Goal: Task Accomplishment & Management: Use online tool/utility

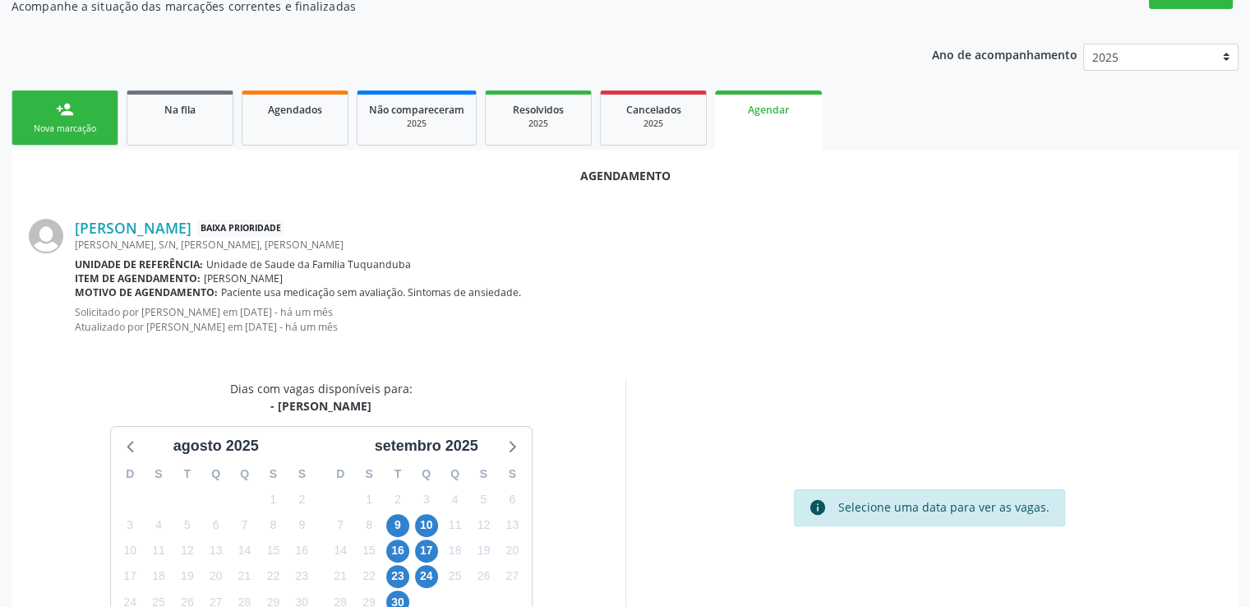
scroll to position [52, 0]
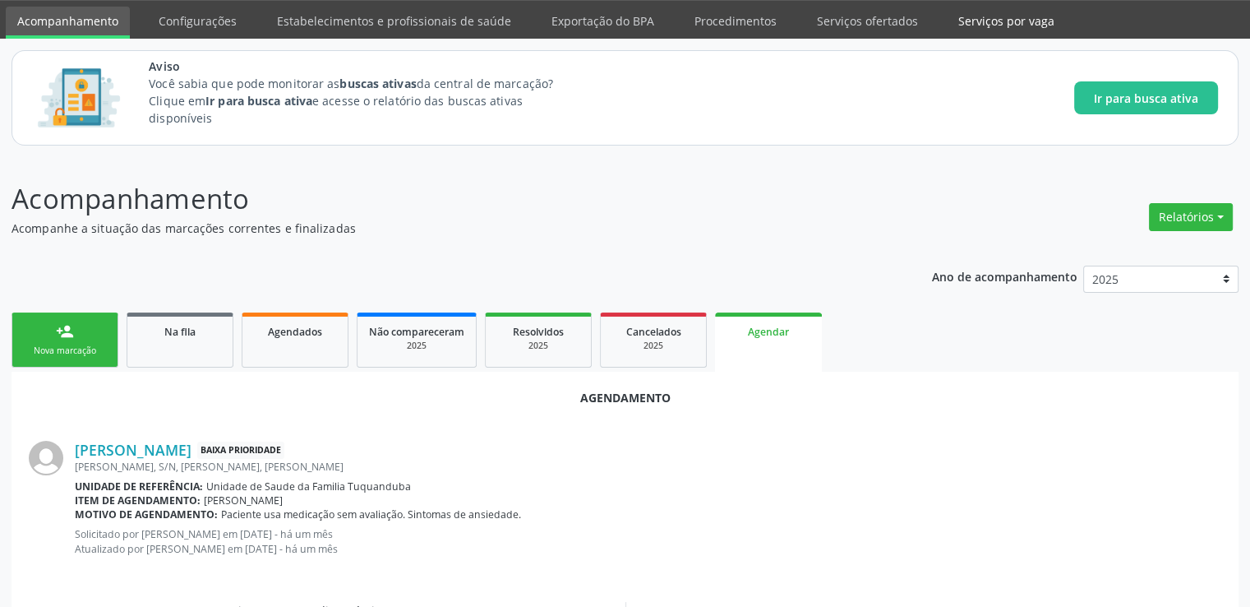
click at [1030, 19] on link "Serviços por vaga" at bounding box center [1006, 21] width 119 height 29
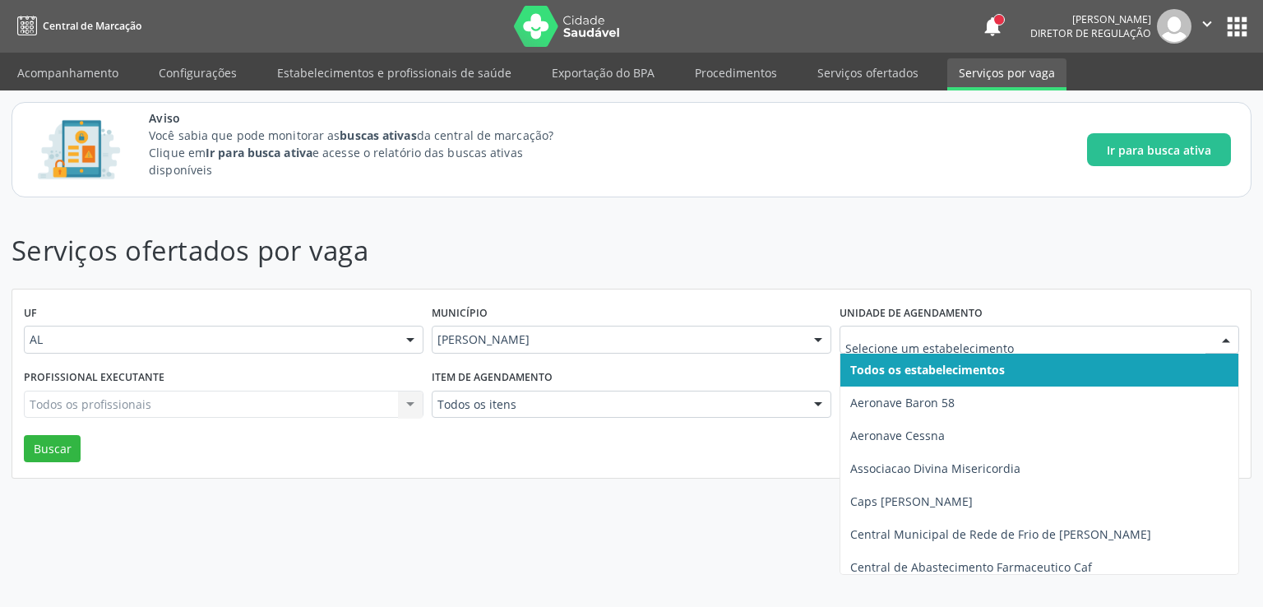
click at [1040, 326] on div at bounding box center [1039, 340] width 400 height 28
type input "es"
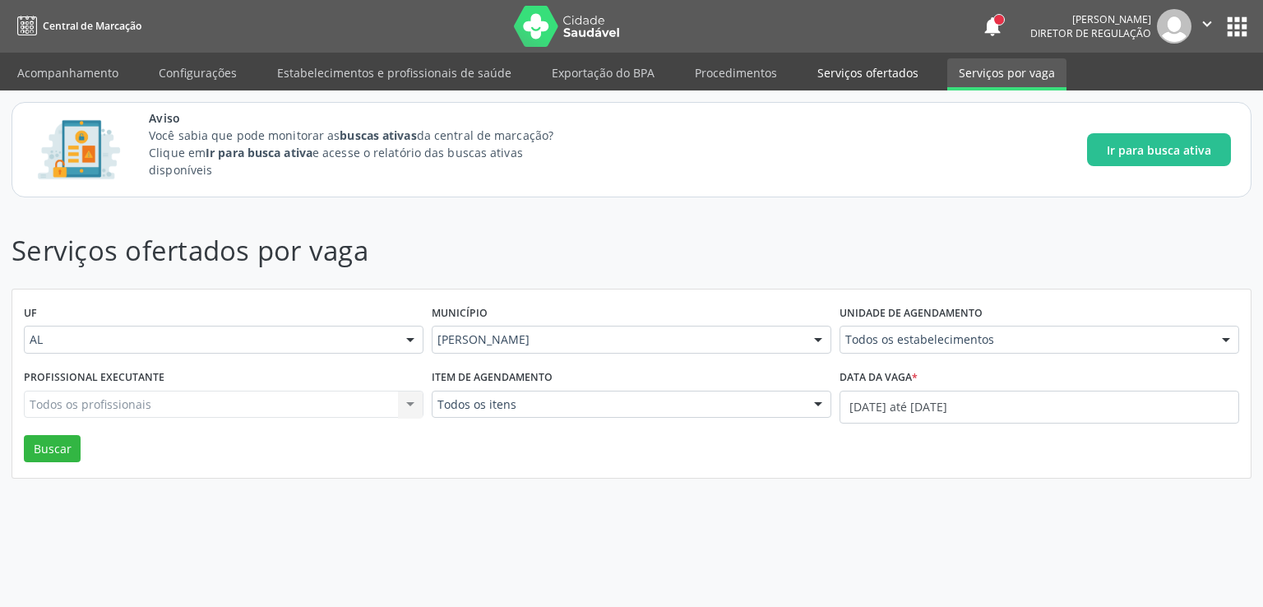
click at [888, 60] on link "Serviços ofertados" at bounding box center [868, 72] width 124 height 29
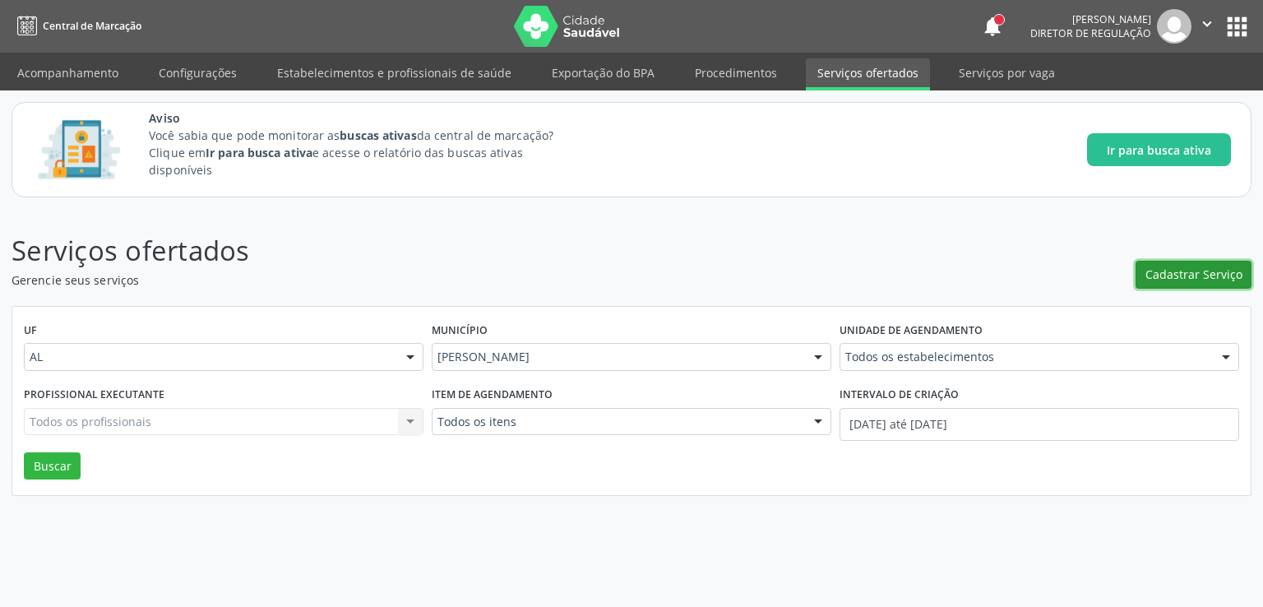
click at [1156, 275] on span "Cadastrar Serviço" at bounding box center [1193, 274] width 97 height 17
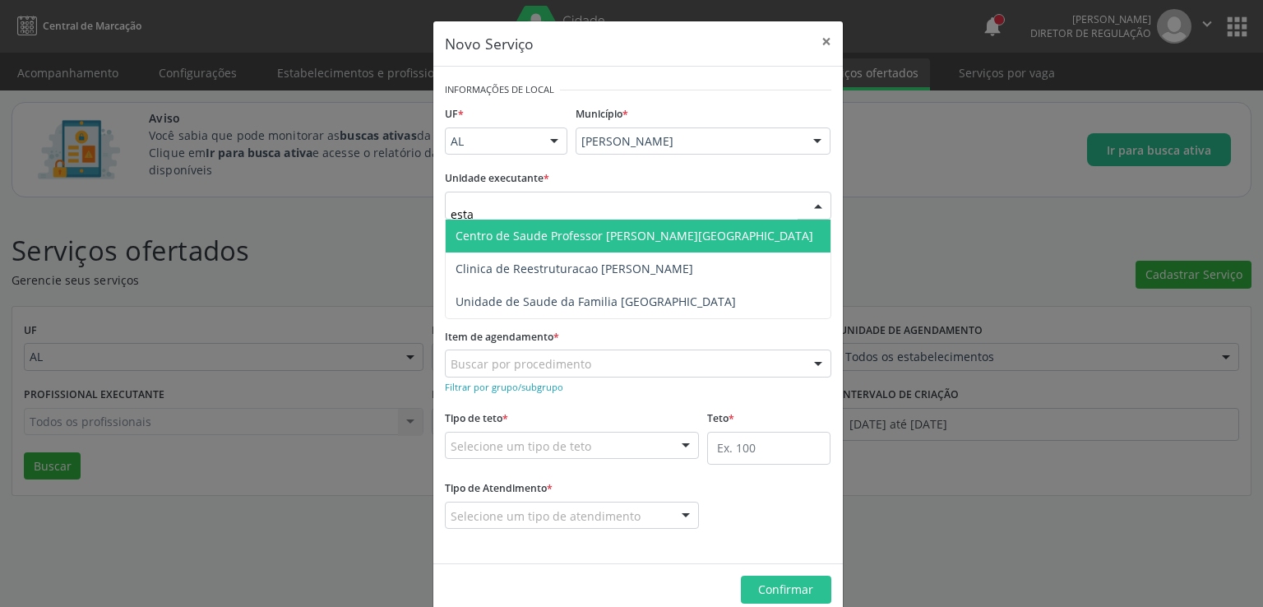
type input "estac"
click at [544, 229] on span "Centro de Saude Professor [PERSON_NAME][GEOGRAPHIC_DATA]" at bounding box center [634, 236] width 358 height 16
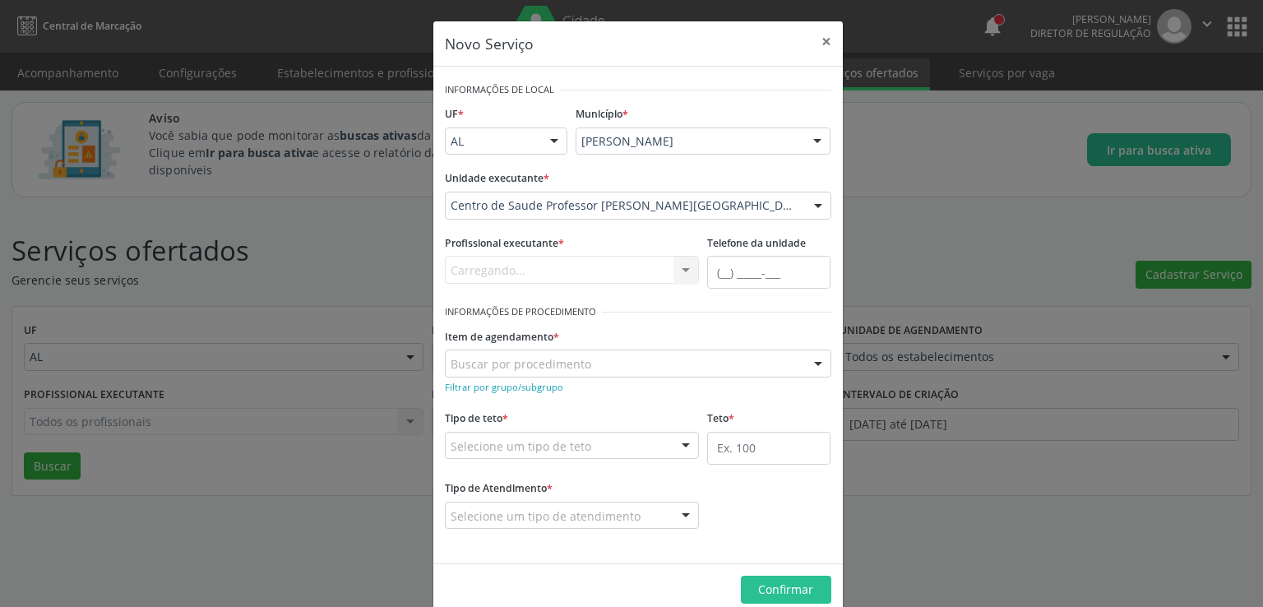
click at [504, 265] on div "Carregando... Nenhum resultado encontrado para: " " Não há nenhuma opção para s…" at bounding box center [572, 270] width 255 height 28
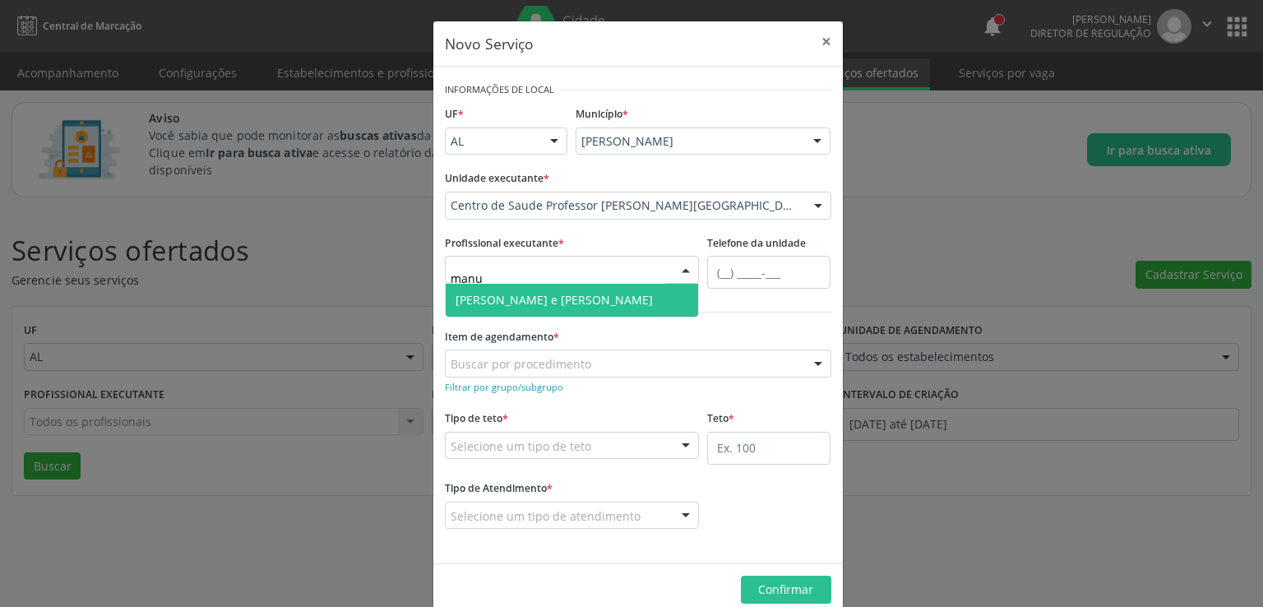
type input "manue"
click at [526, 300] on span "[PERSON_NAME] e [PERSON_NAME]" at bounding box center [553, 300] width 197 height 16
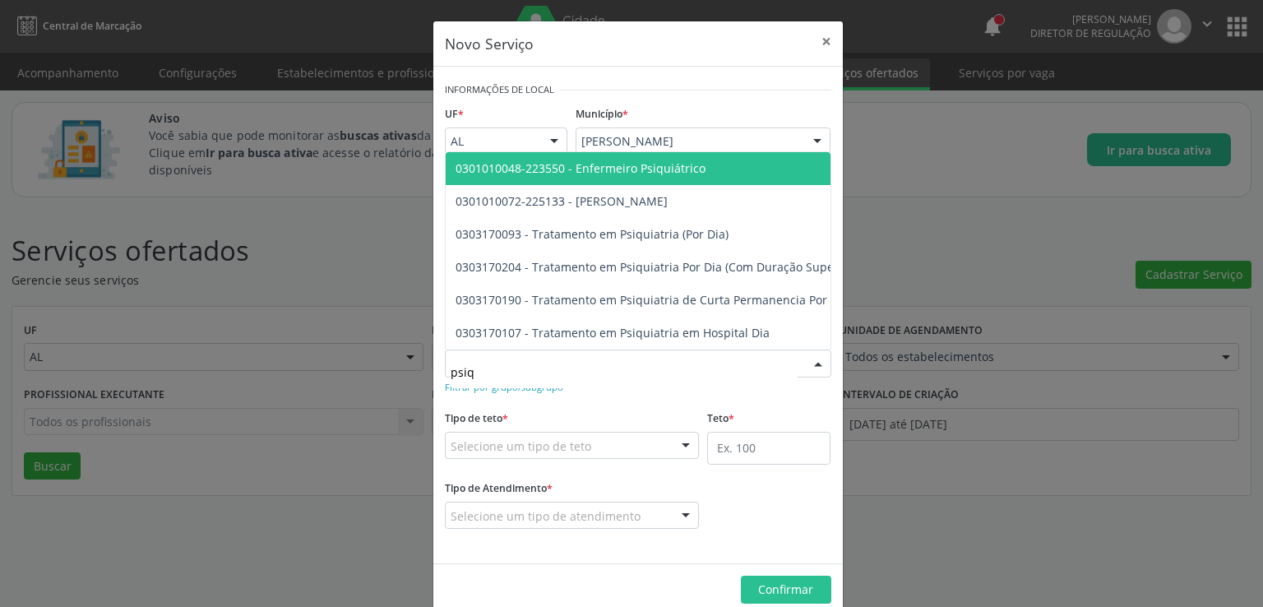
type input "psiqu"
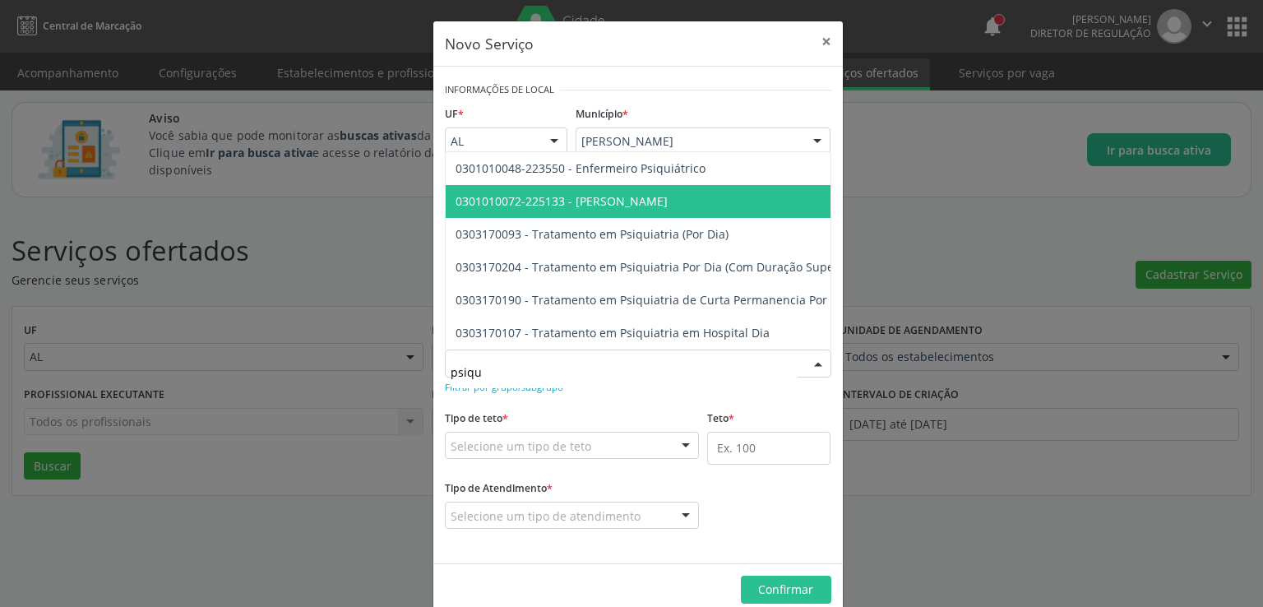
click at [645, 193] on span "0301010072-225133 - [PERSON_NAME]" at bounding box center [561, 201] width 212 height 16
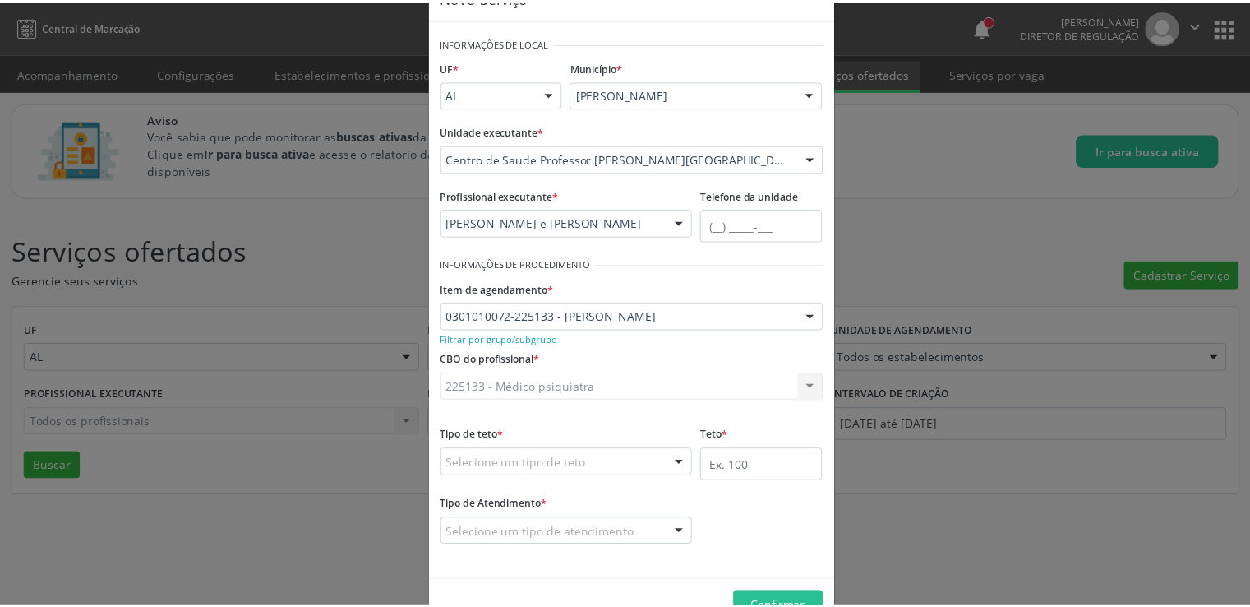
scroll to position [92, 0]
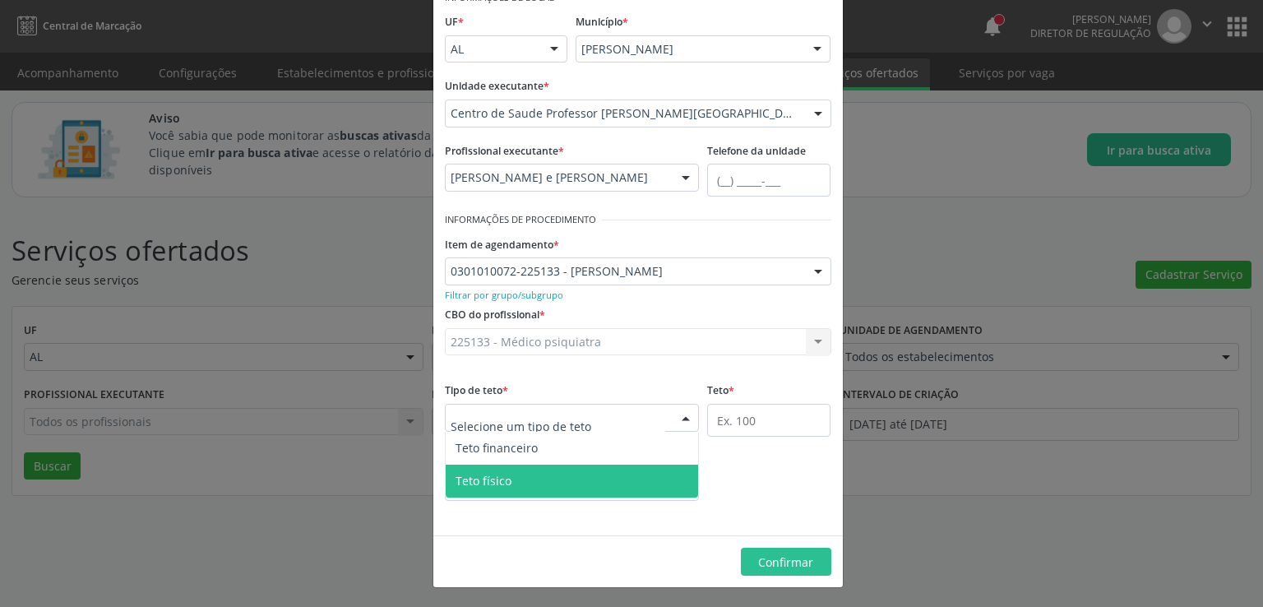
click at [509, 477] on span "Teto físico" at bounding box center [572, 480] width 253 height 33
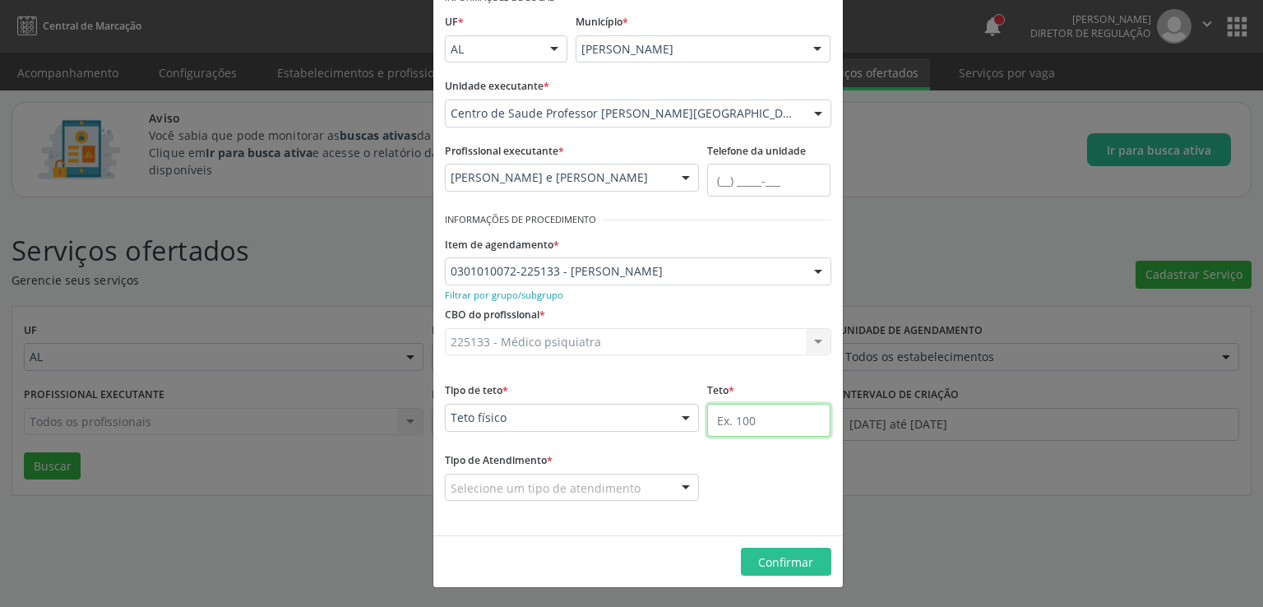
click at [737, 418] on input "text" at bounding box center [768, 420] width 123 height 33
type input "2"
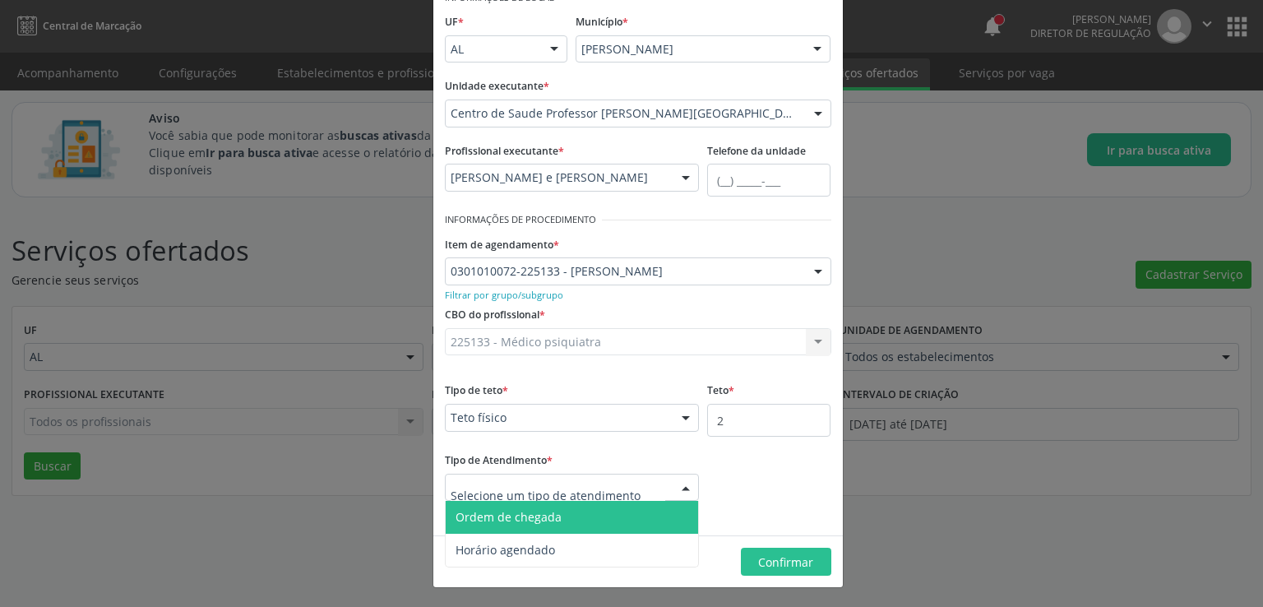
click at [526, 517] on span "Ordem de chegada" at bounding box center [508, 517] width 106 height 16
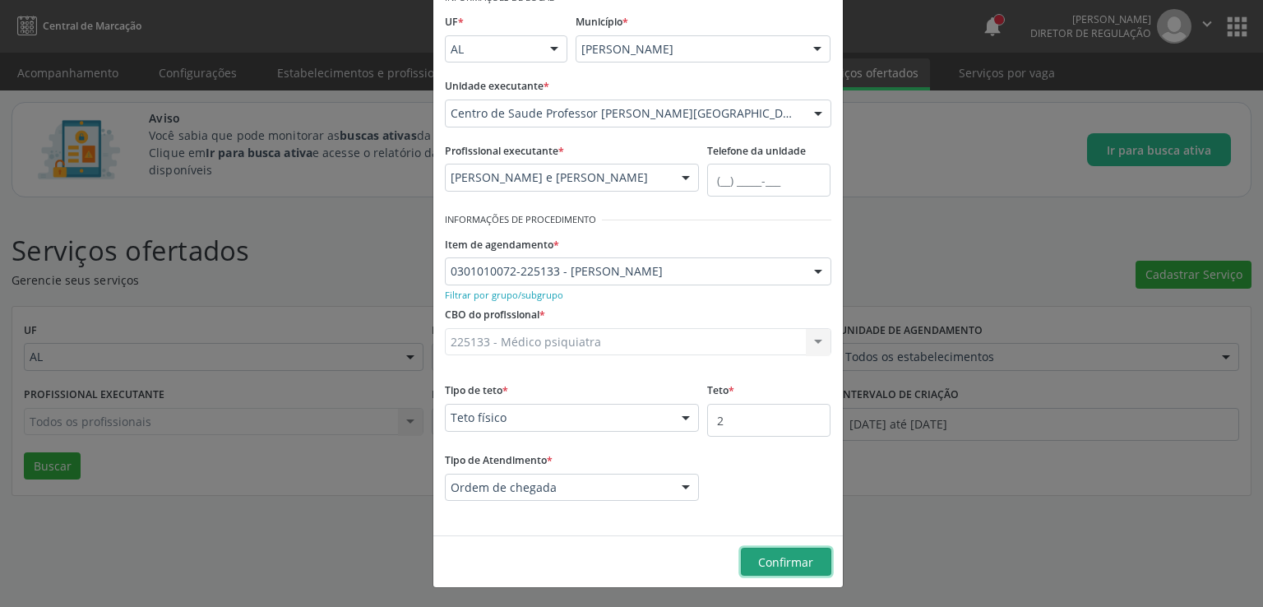
click at [779, 568] on span "Confirmar" at bounding box center [785, 562] width 55 height 16
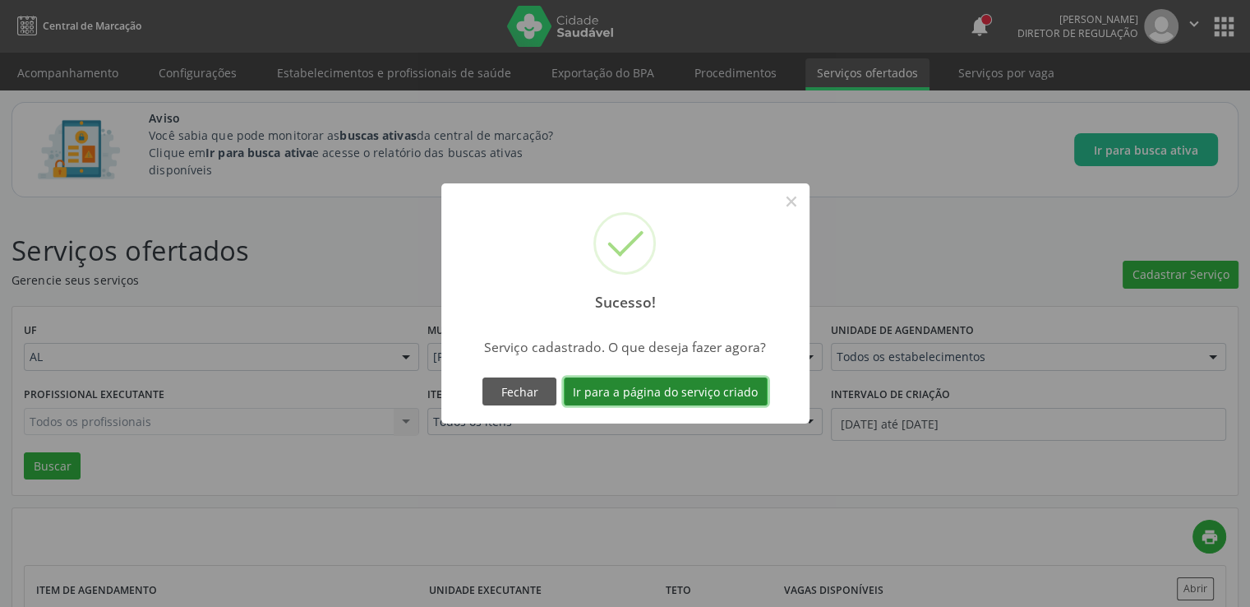
click at [697, 401] on button "Ir para a página do serviço criado" at bounding box center [666, 391] width 204 height 28
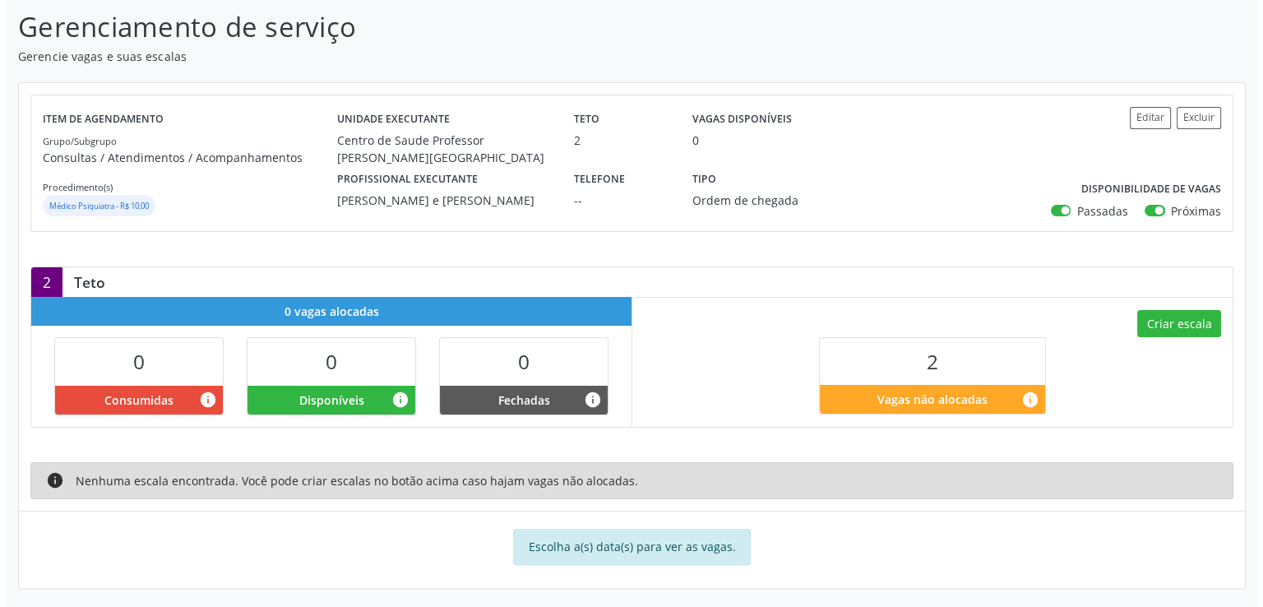
scroll to position [260, 0]
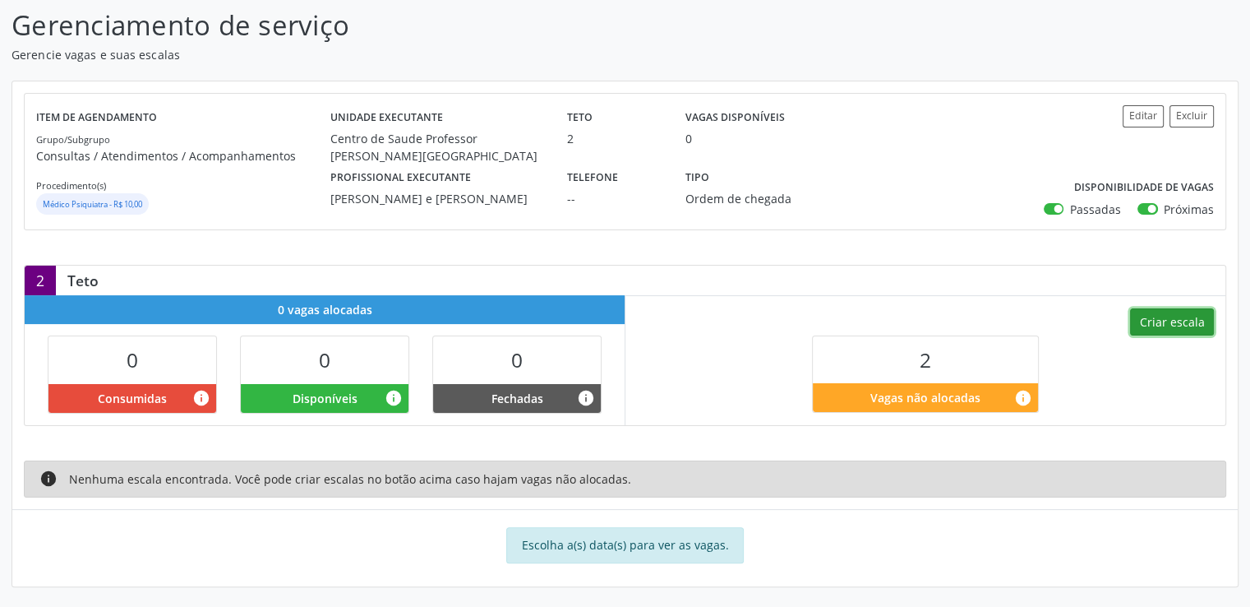
click at [1153, 322] on button "Criar escala" at bounding box center [1172, 322] width 84 height 28
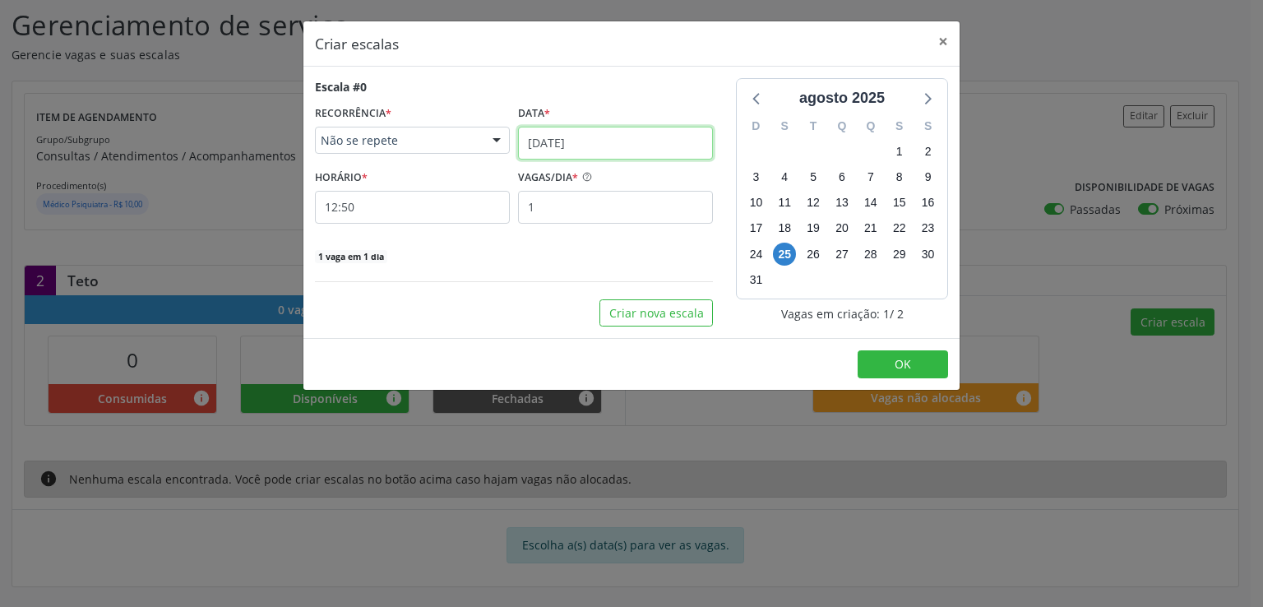
click at [570, 141] on input "[DATE]" at bounding box center [615, 143] width 195 height 33
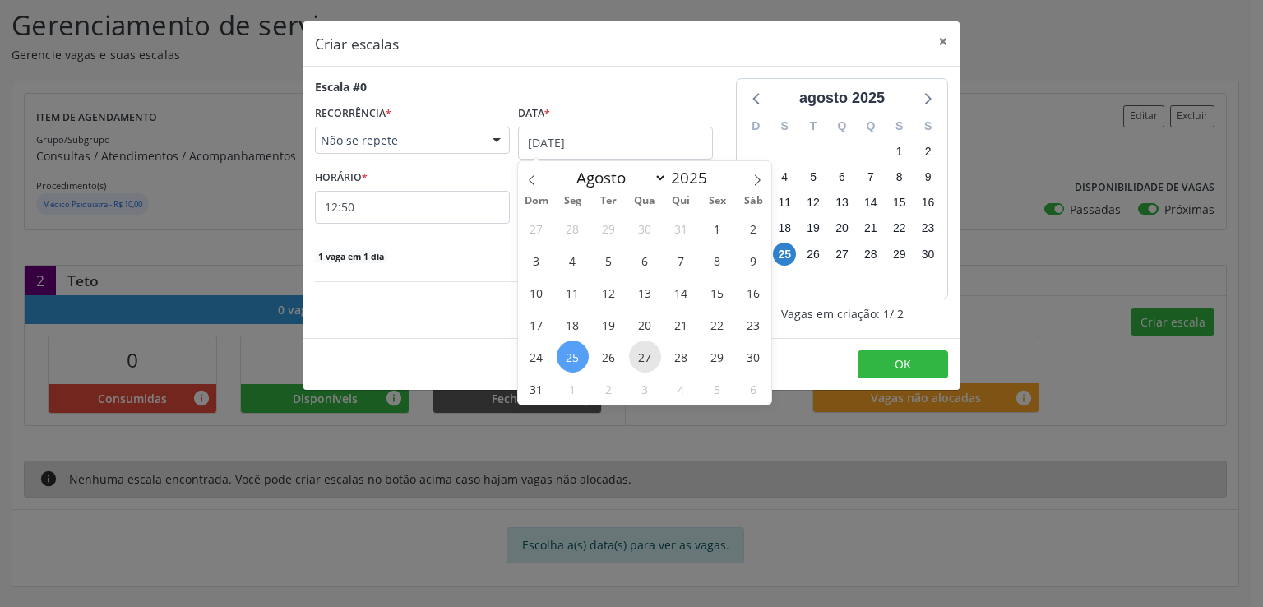
click at [649, 353] on span "27" at bounding box center [645, 356] width 32 height 32
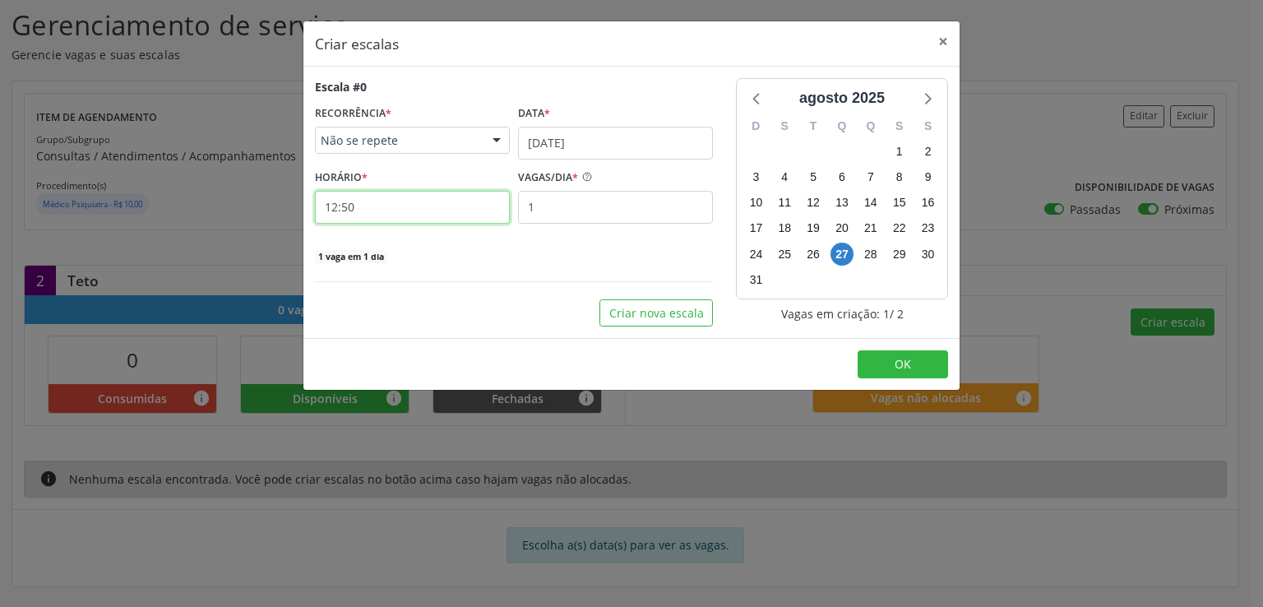
click at [393, 203] on input "12:50" at bounding box center [412, 207] width 195 height 33
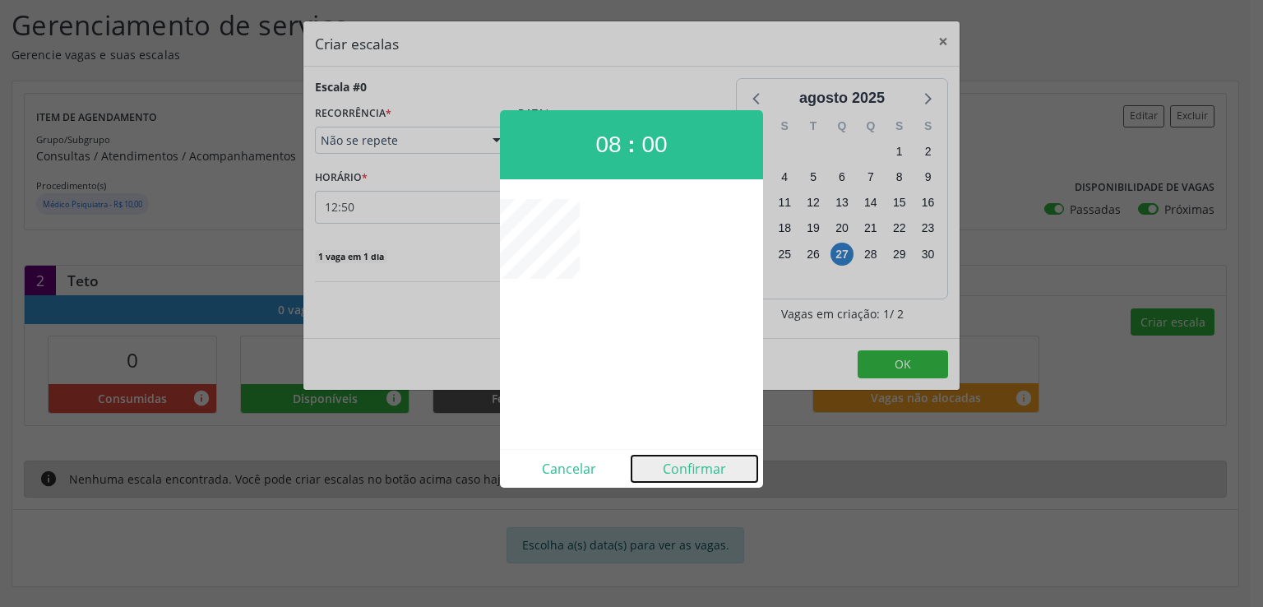
click at [711, 461] on button "Confirmar" at bounding box center [694, 468] width 126 height 26
type input "08:00"
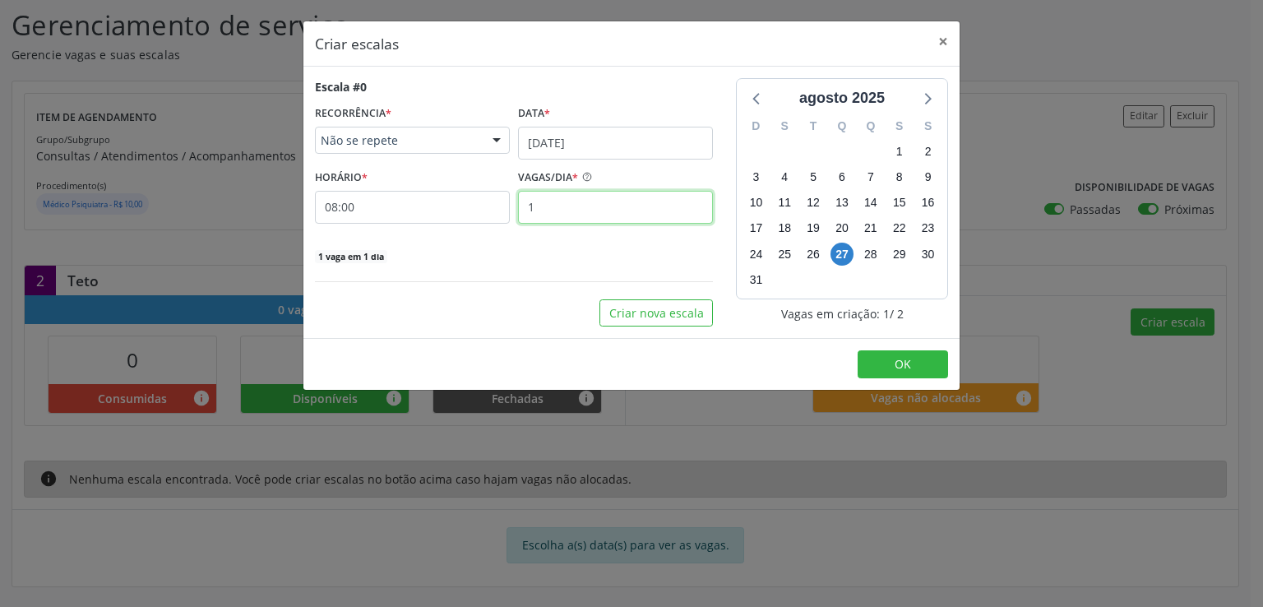
click at [552, 201] on input "1" at bounding box center [615, 207] width 195 height 33
click at [591, 206] on input "2" at bounding box center [615, 207] width 195 height 33
type input "2"
click at [914, 368] on button "OK" at bounding box center [902, 364] width 90 height 28
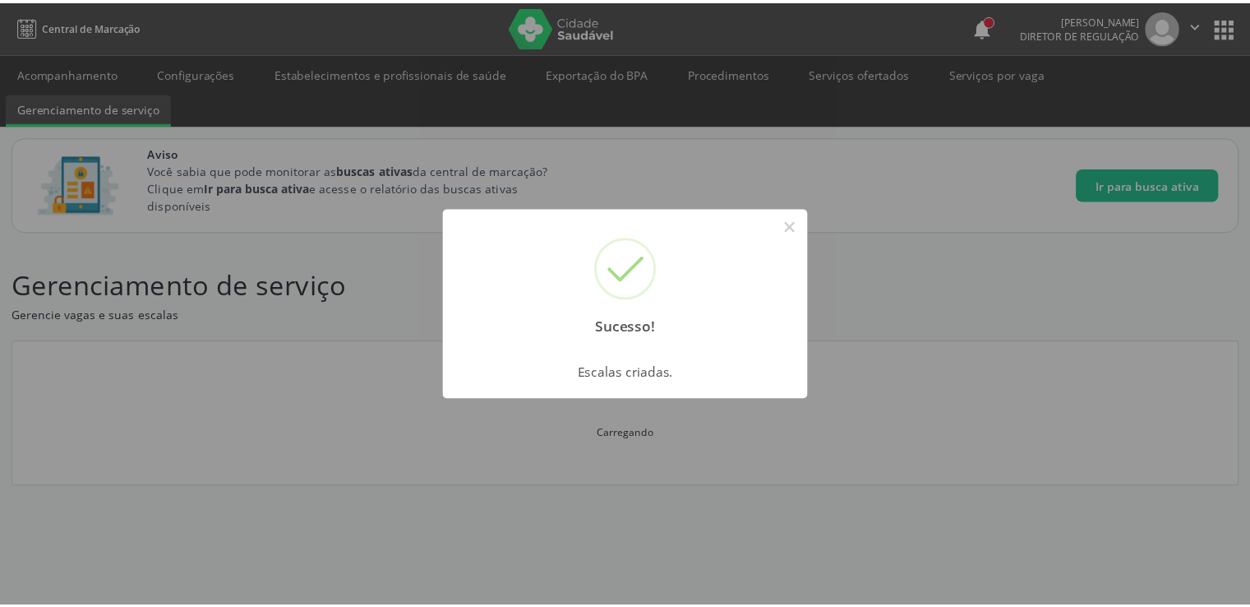
scroll to position [0, 0]
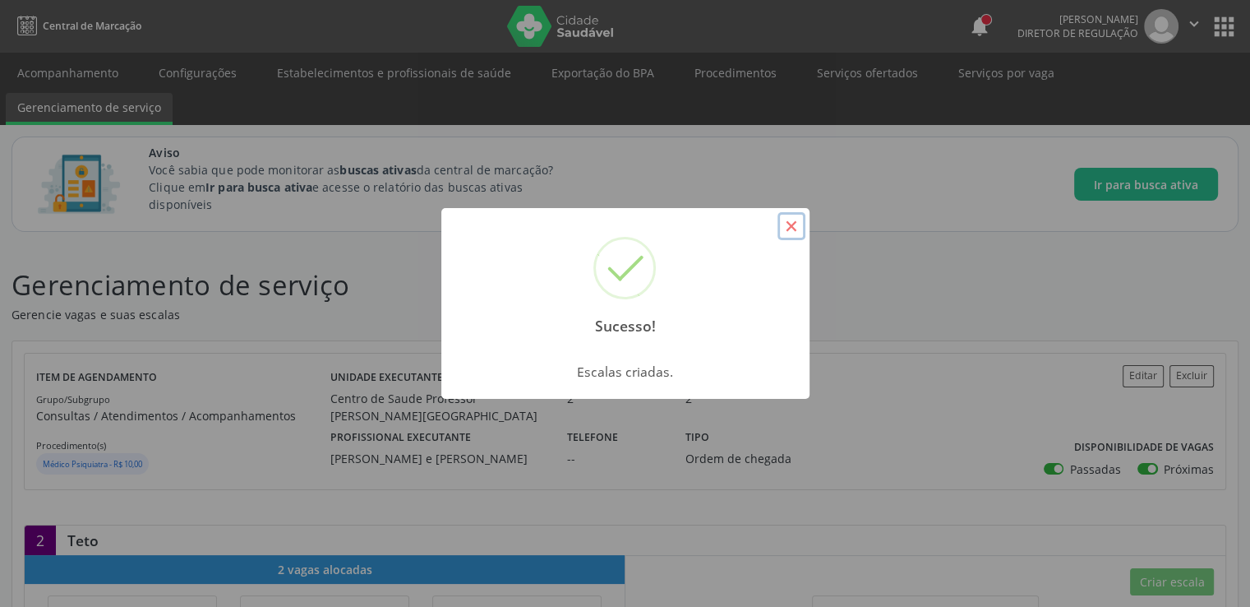
click at [787, 228] on button "×" at bounding box center [792, 226] width 28 height 28
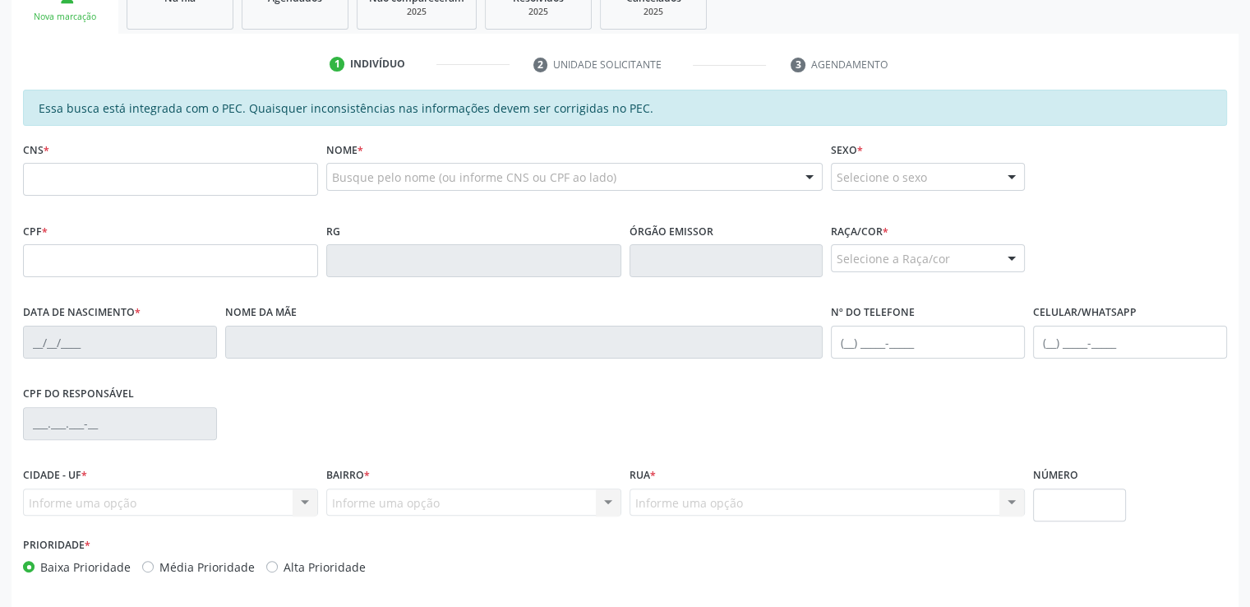
scroll to position [121, 0]
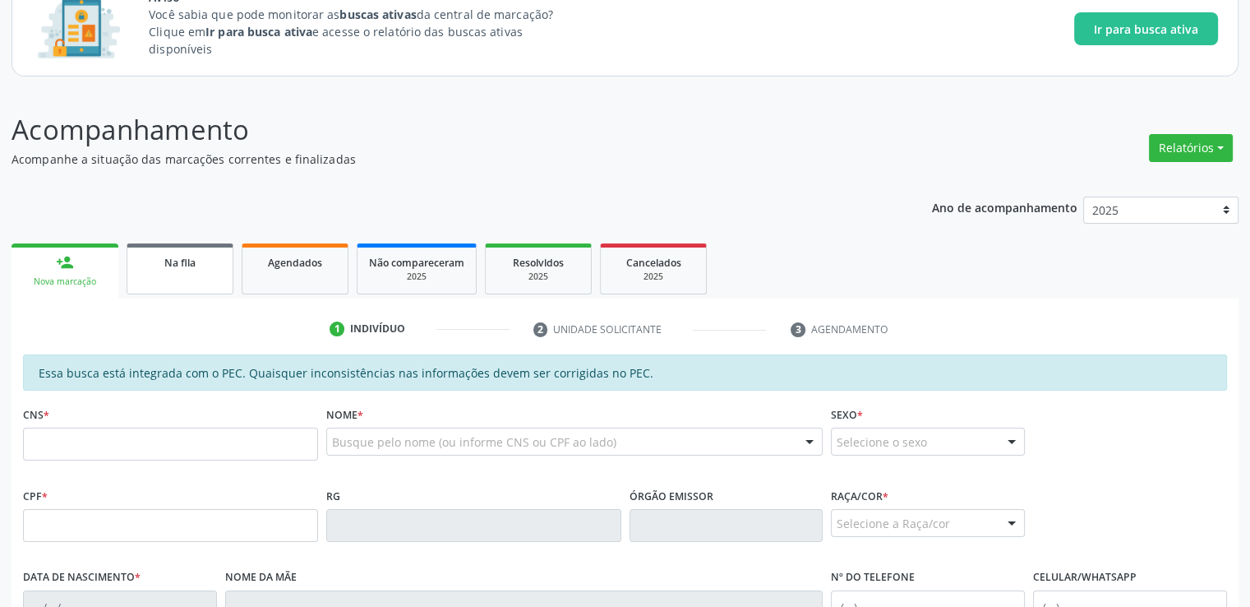
click at [173, 253] on div "Na fila" at bounding box center [180, 261] width 82 height 17
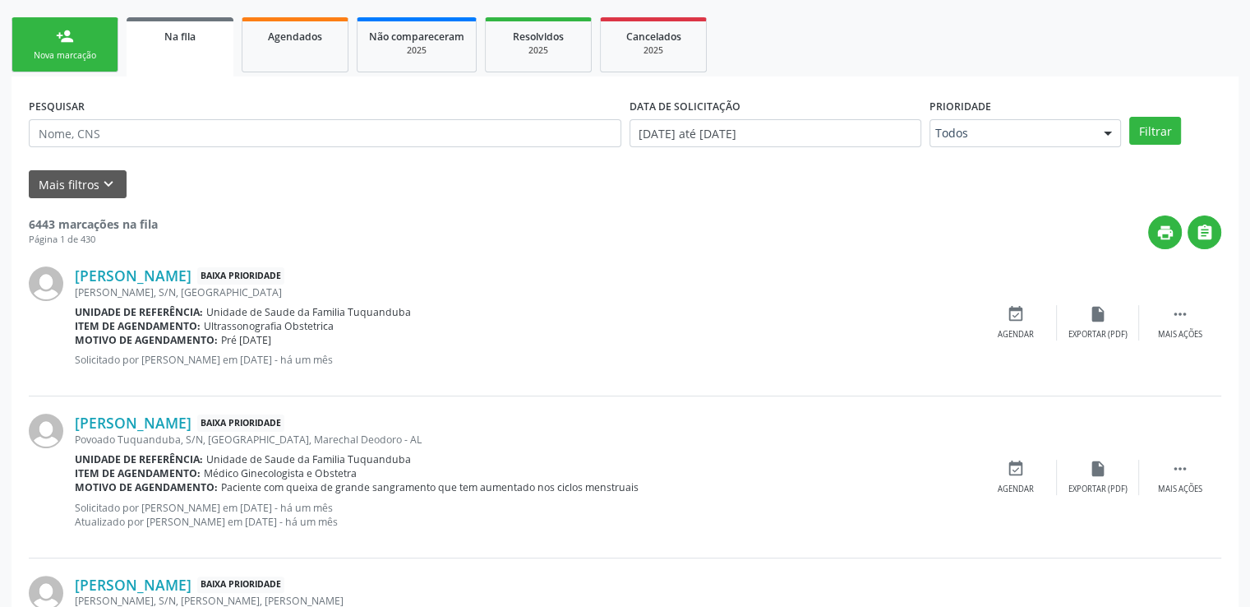
scroll to position [367, 0]
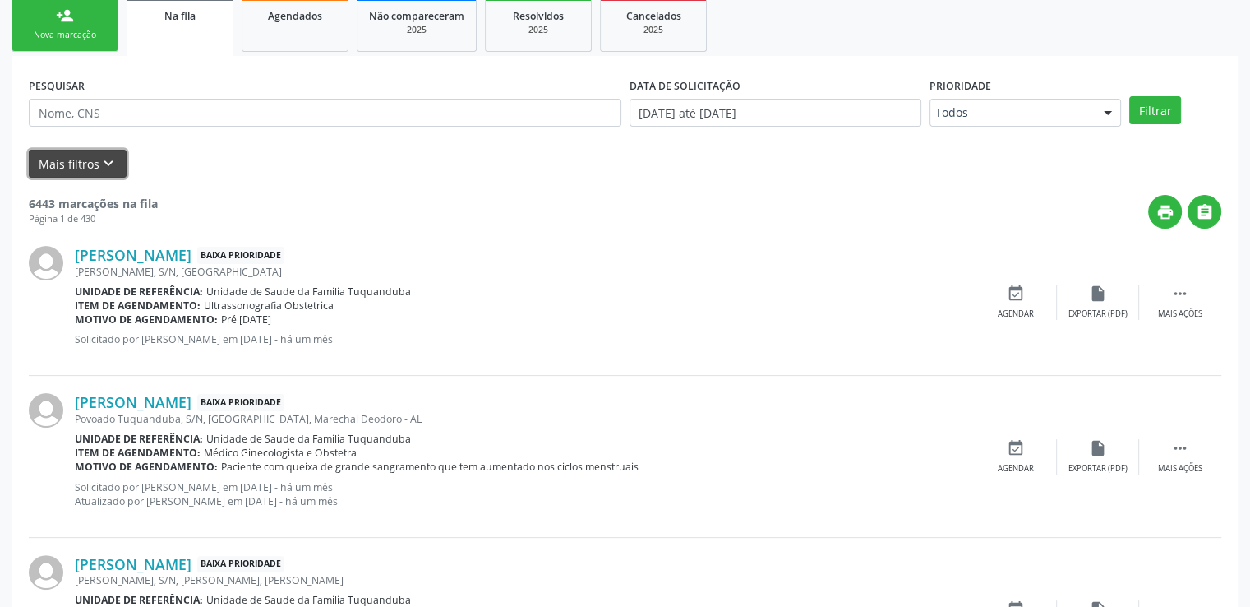
click at [99, 157] on icon "keyboard_arrow_down" at bounding box center [108, 164] width 18 height 18
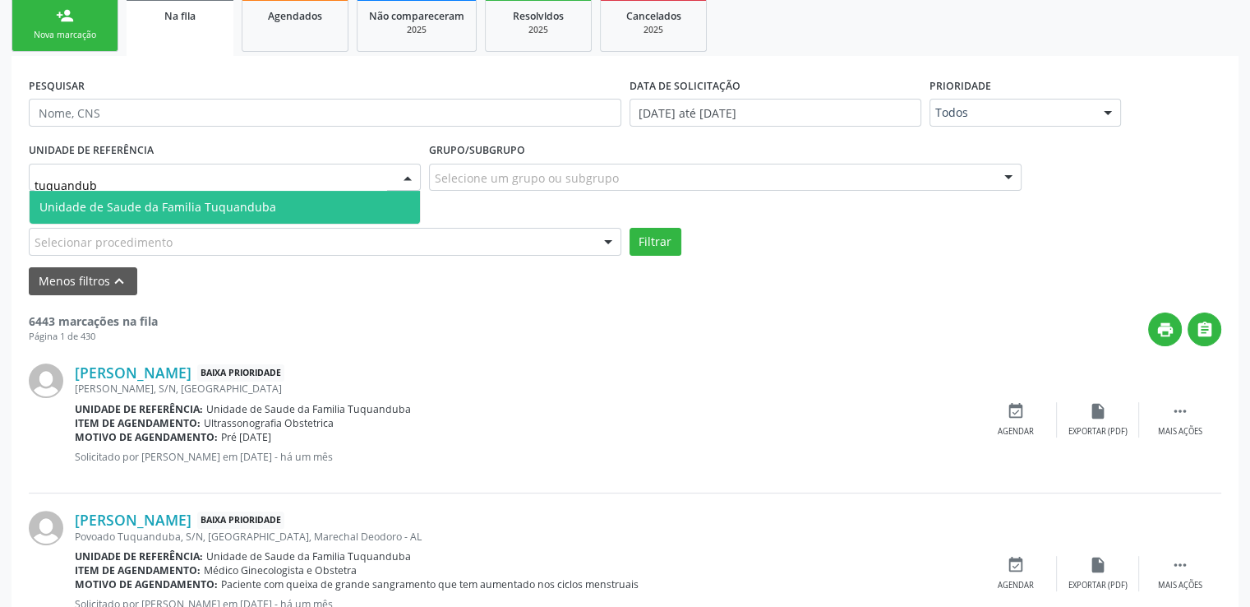
type input "tuquanduba"
click at [169, 202] on span "Unidade de Saude da Familia Tuquanduba" at bounding box center [157, 207] width 237 height 16
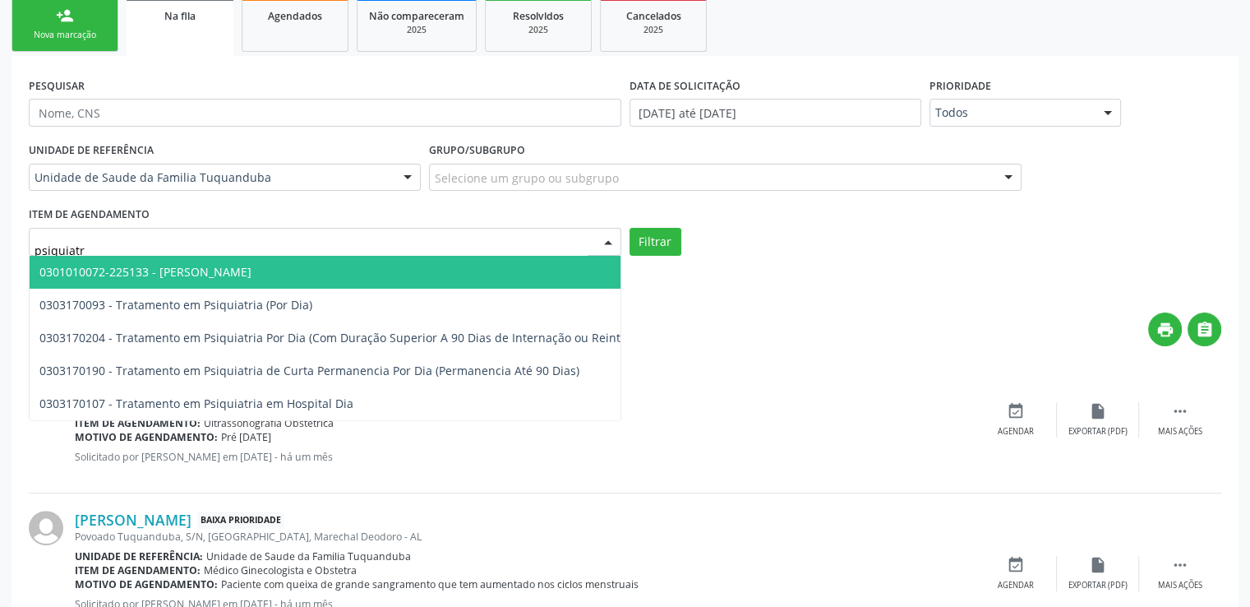
type input "psiquiatra"
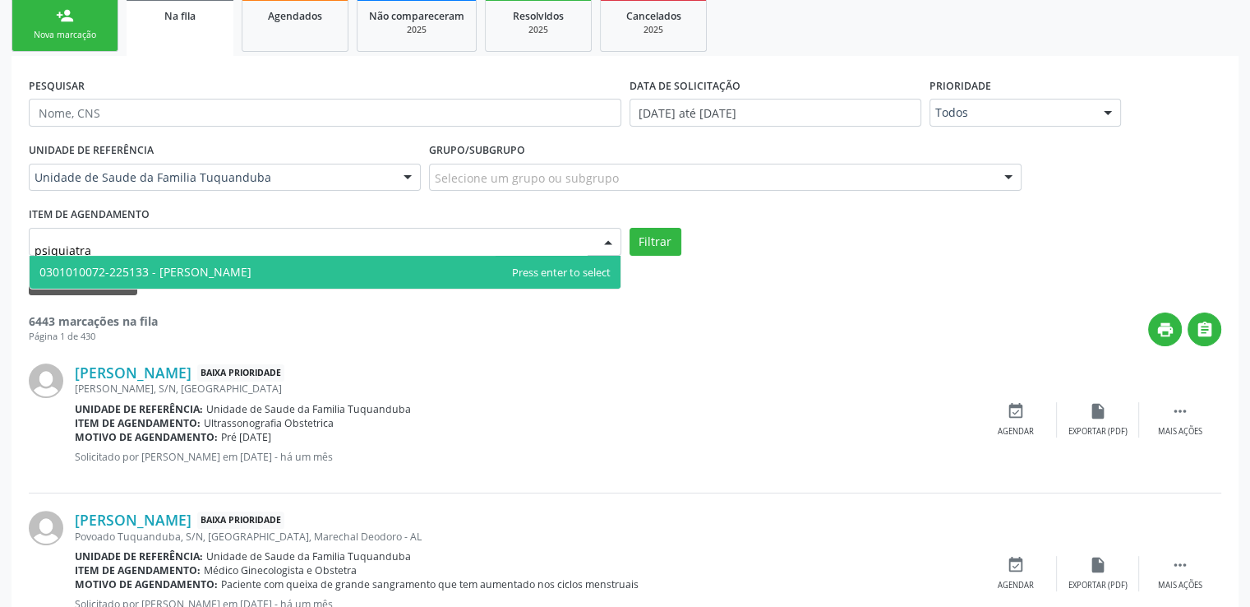
click at [248, 265] on span "0301010072-225133 - [PERSON_NAME]" at bounding box center [145, 272] width 212 height 16
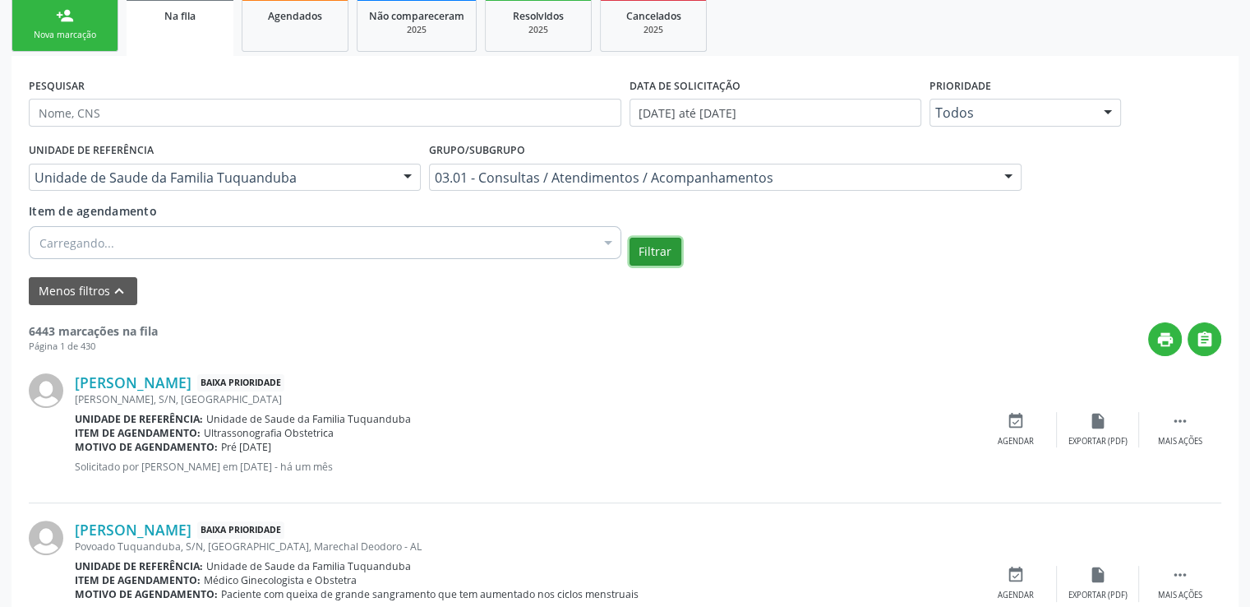
click at [666, 254] on button "Filtrar" at bounding box center [656, 252] width 52 height 28
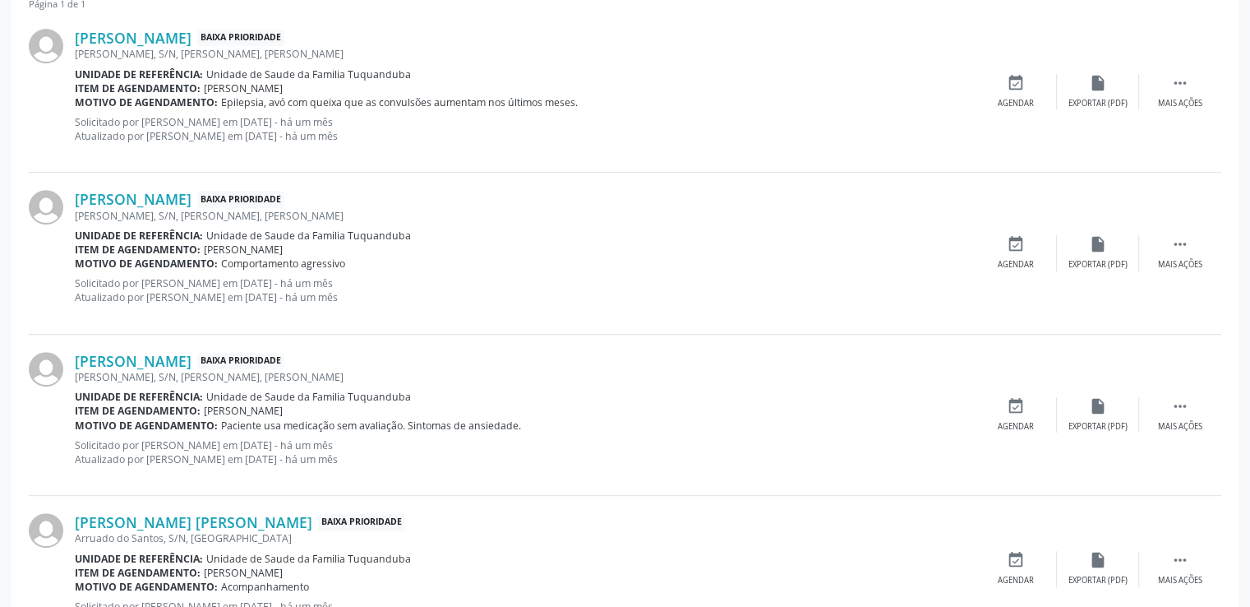
scroll to position [779, 0]
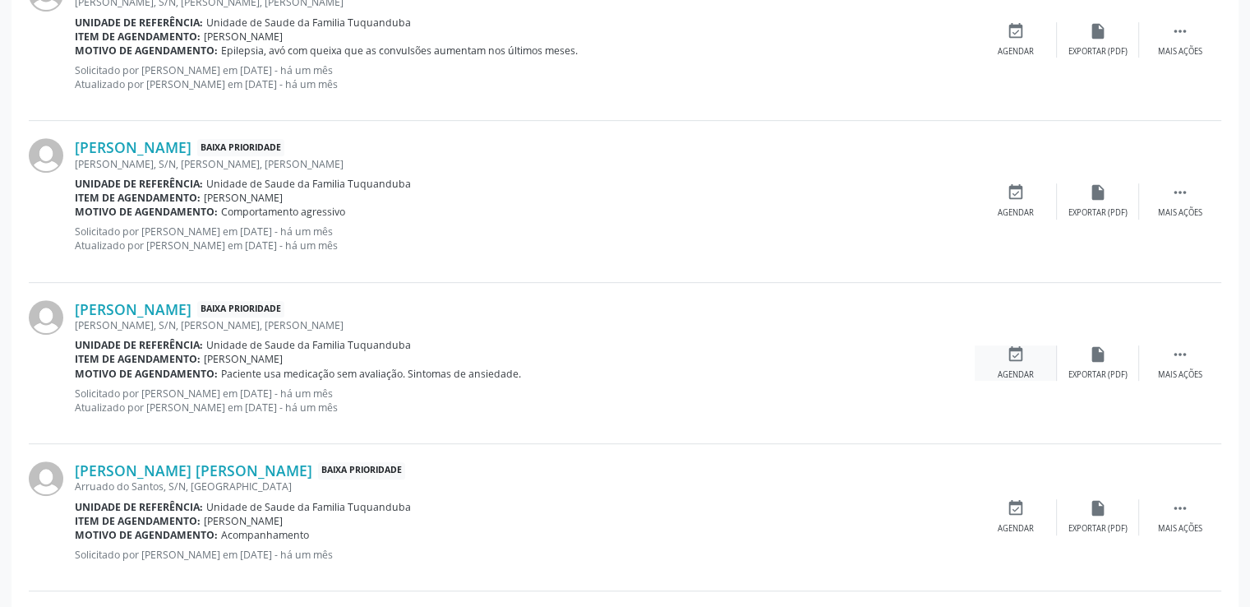
click at [1007, 359] on icon "event_available" at bounding box center [1016, 354] width 18 height 18
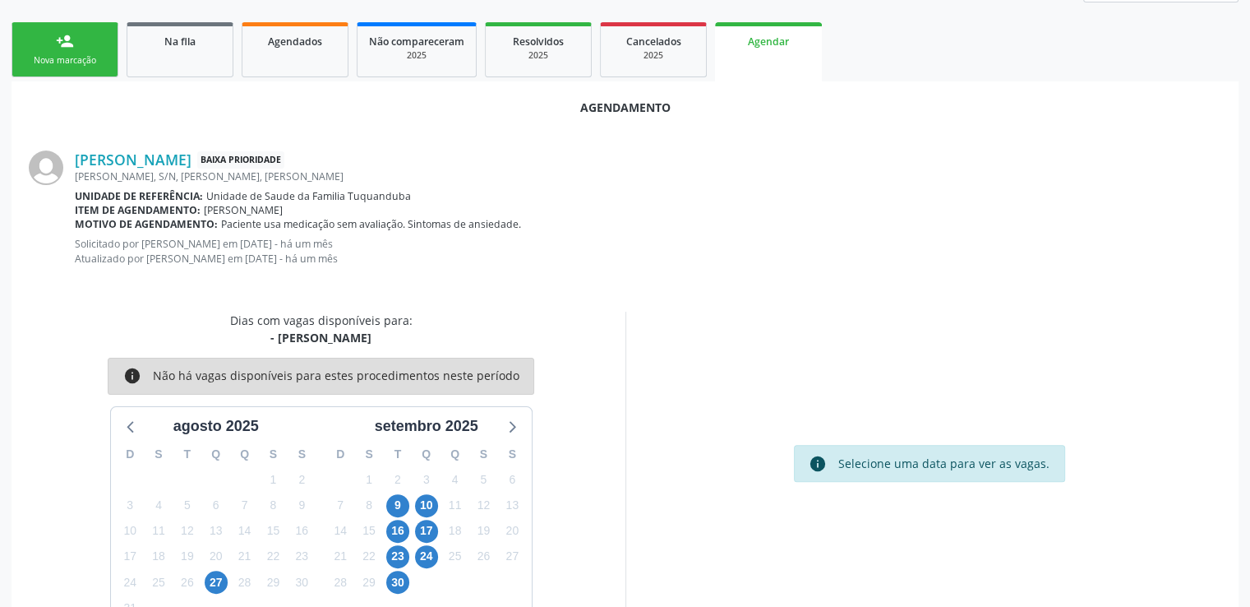
scroll to position [381, 0]
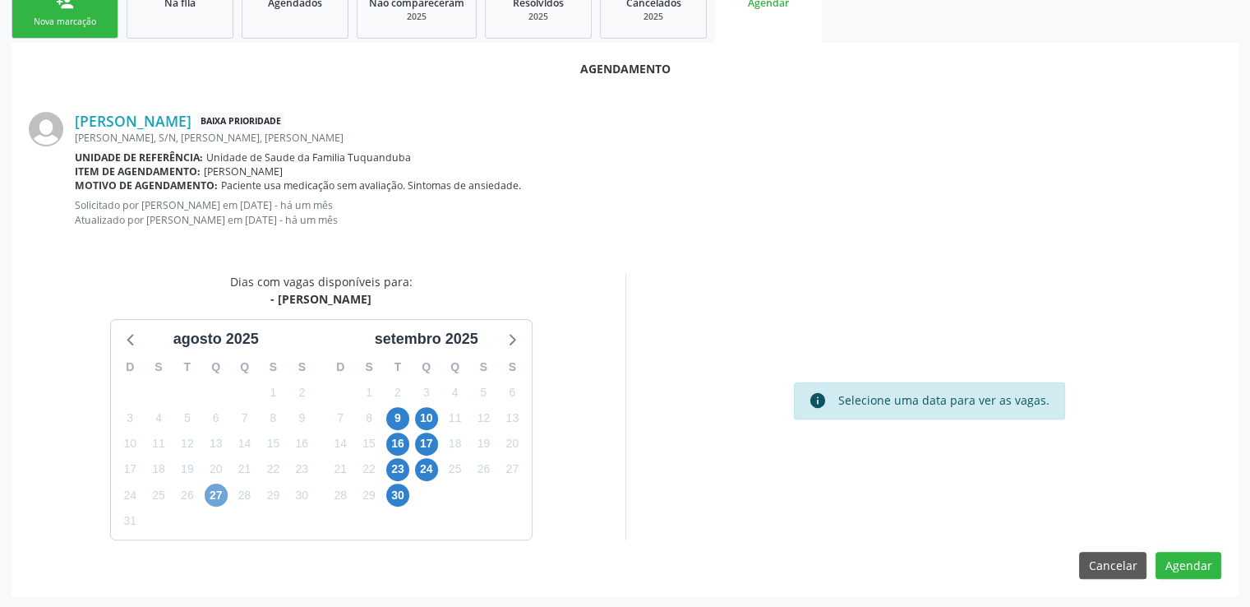
click at [221, 487] on span "27" at bounding box center [216, 494] width 23 height 23
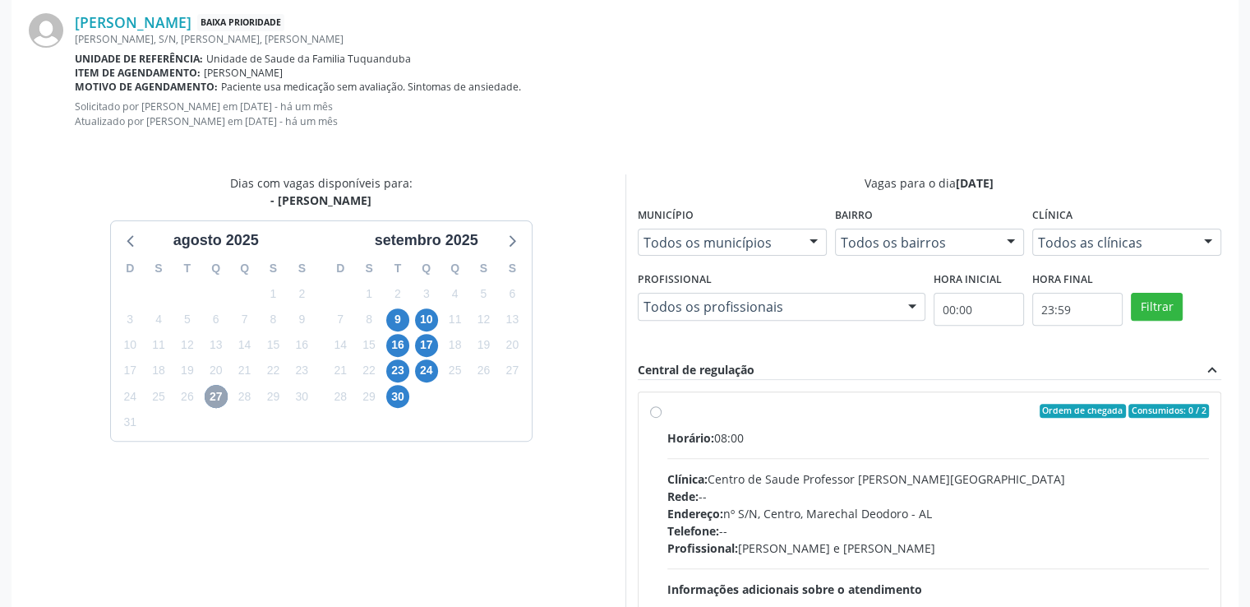
scroll to position [617, 0]
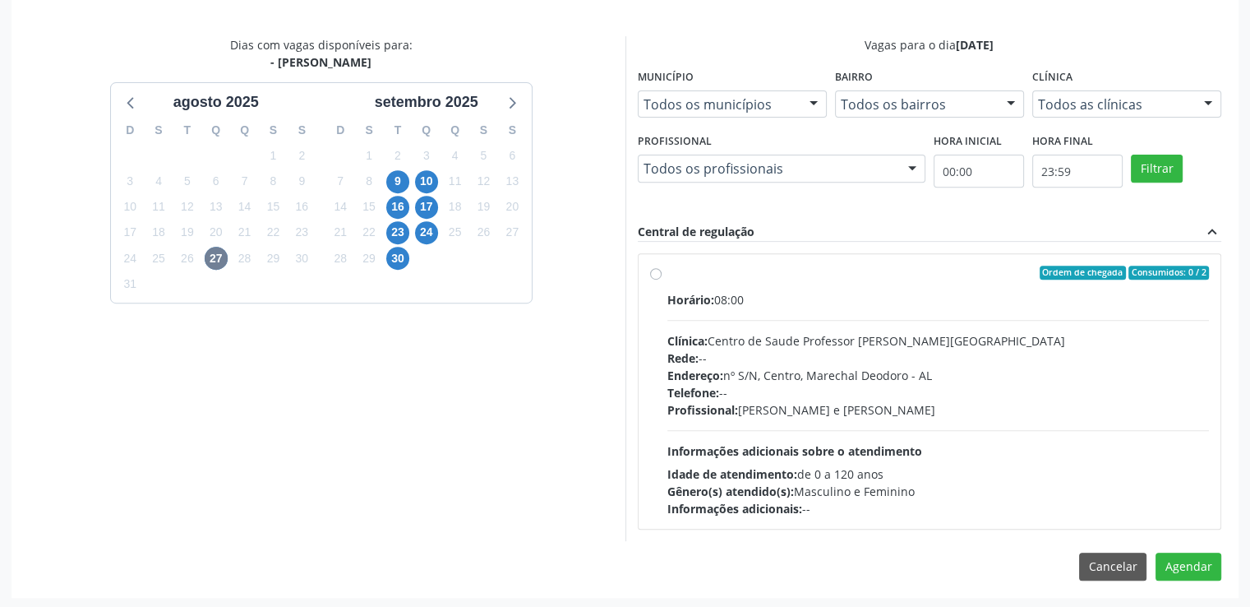
click at [668, 267] on label "Ordem de chegada Consumidos: 0 / 2 Horário: 08:00 Clínica: Centro de Saude Prof…" at bounding box center [939, 392] width 543 height 252
click at [654, 267] on input "Ordem de chegada Consumidos: 0 / 2 Horário: 08:00 Clínica: Centro de Saude Prof…" at bounding box center [656, 273] width 12 height 15
radio input "true"
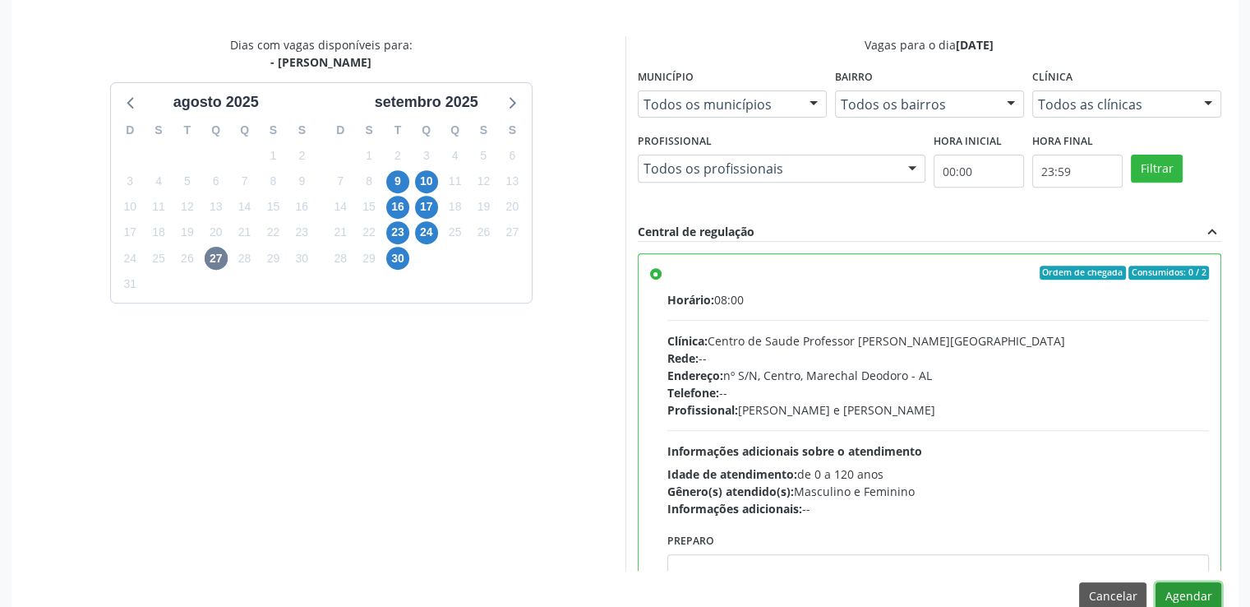
click at [1181, 582] on button "Agendar" at bounding box center [1189, 596] width 66 height 28
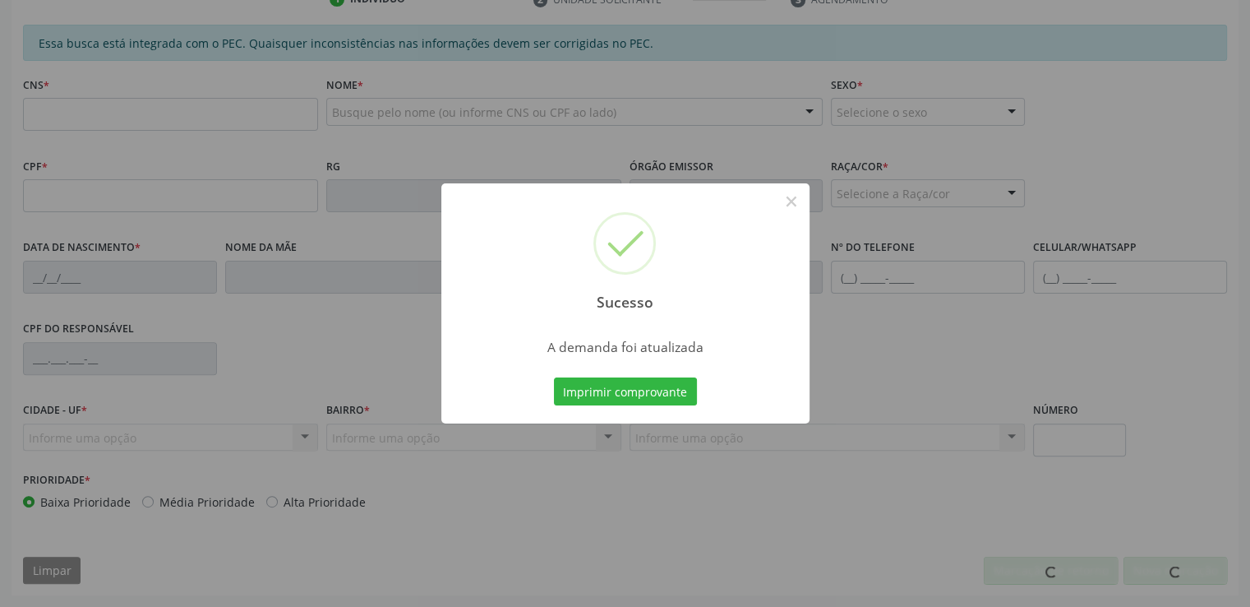
scroll to position [450, 0]
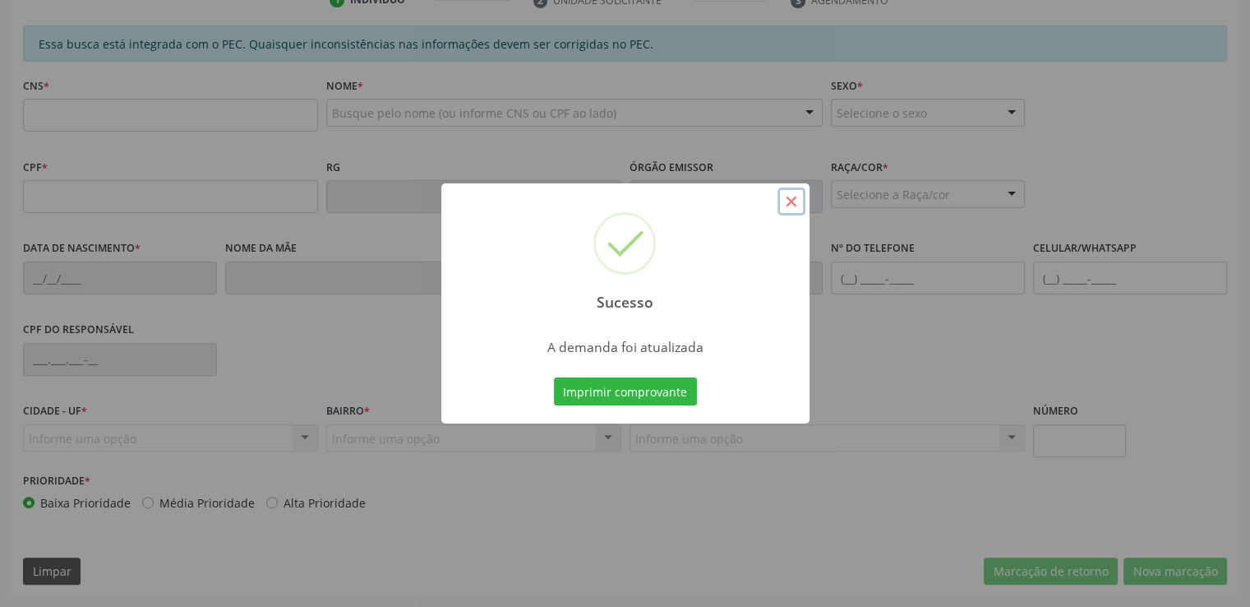
click at [788, 205] on button "×" at bounding box center [792, 201] width 28 height 28
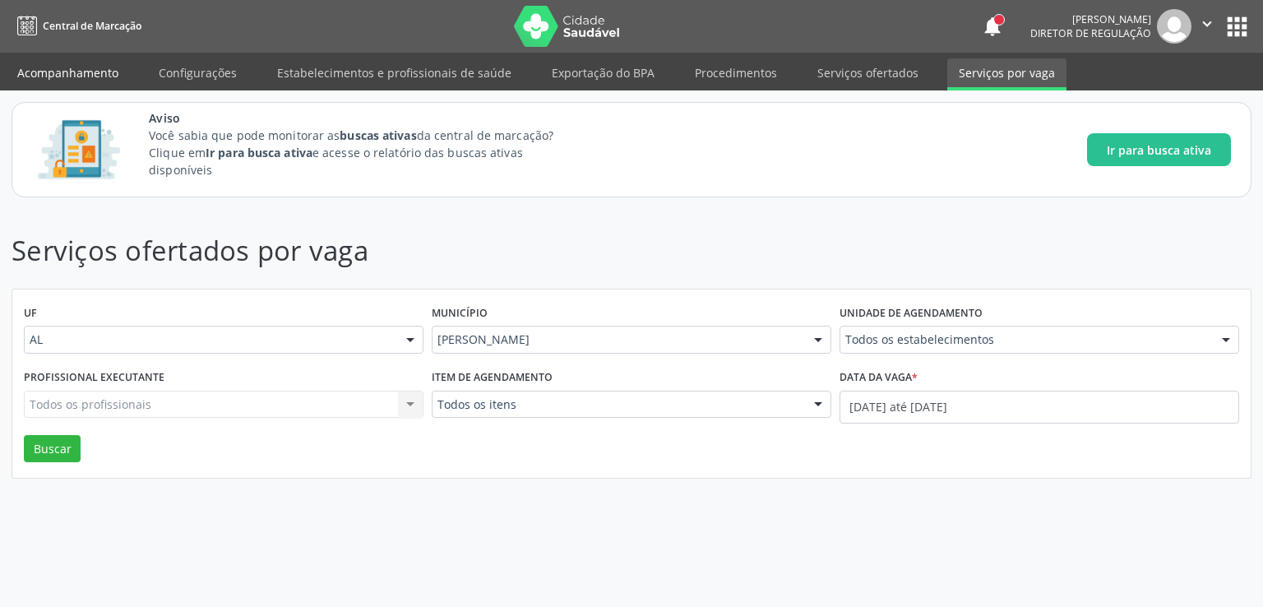
click at [92, 78] on link "Acompanhamento" at bounding box center [68, 72] width 124 height 29
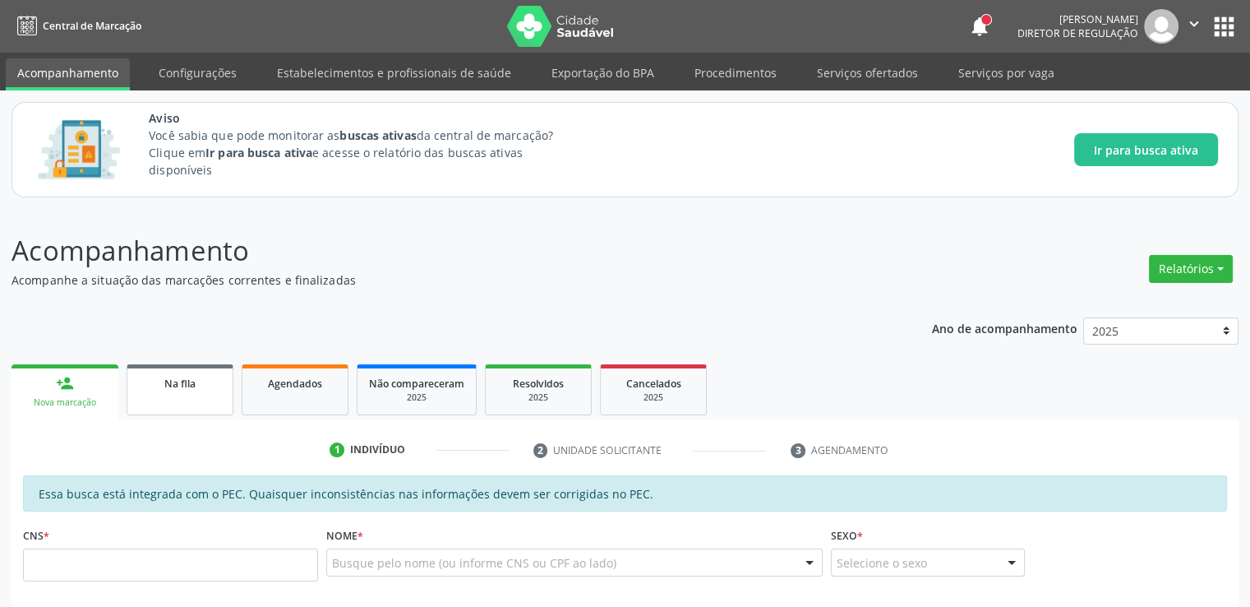
click at [172, 384] on span "Na fila" at bounding box center [179, 384] width 31 height 14
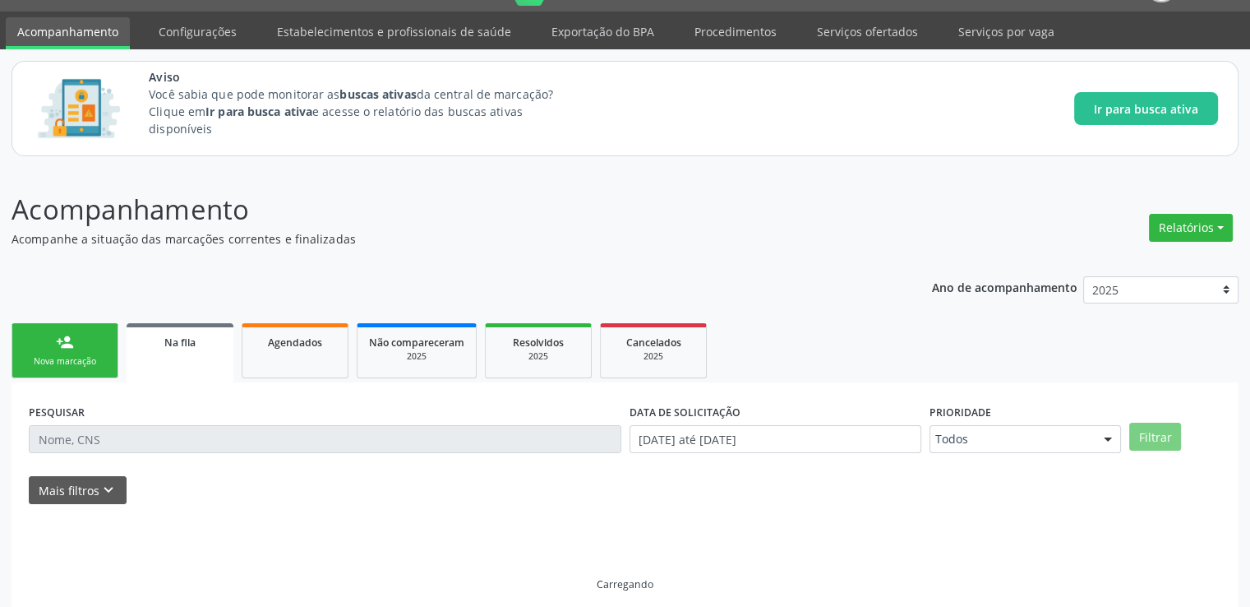
scroll to position [53, 0]
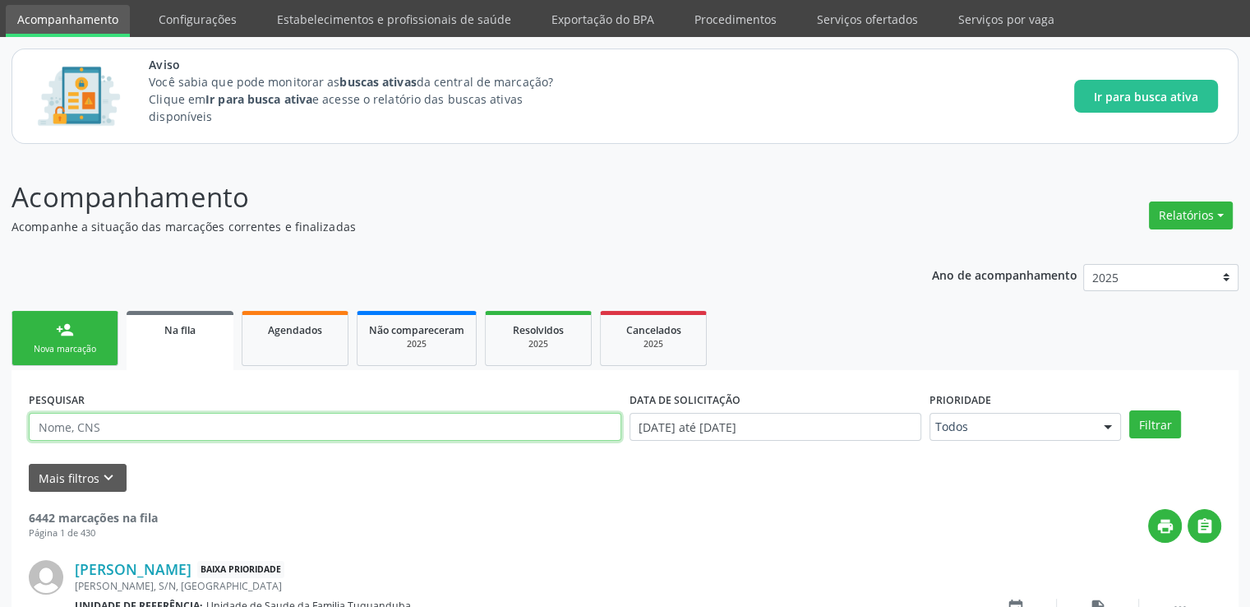
click at [141, 432] on input "text" at bounding box center [325, 427] width 593 height 28
paste input "704509381115810"
type input "704509381115810"
click at [1130, 410] on button "Filtrar" at bounding box center [1156, 424] width 52 height 28
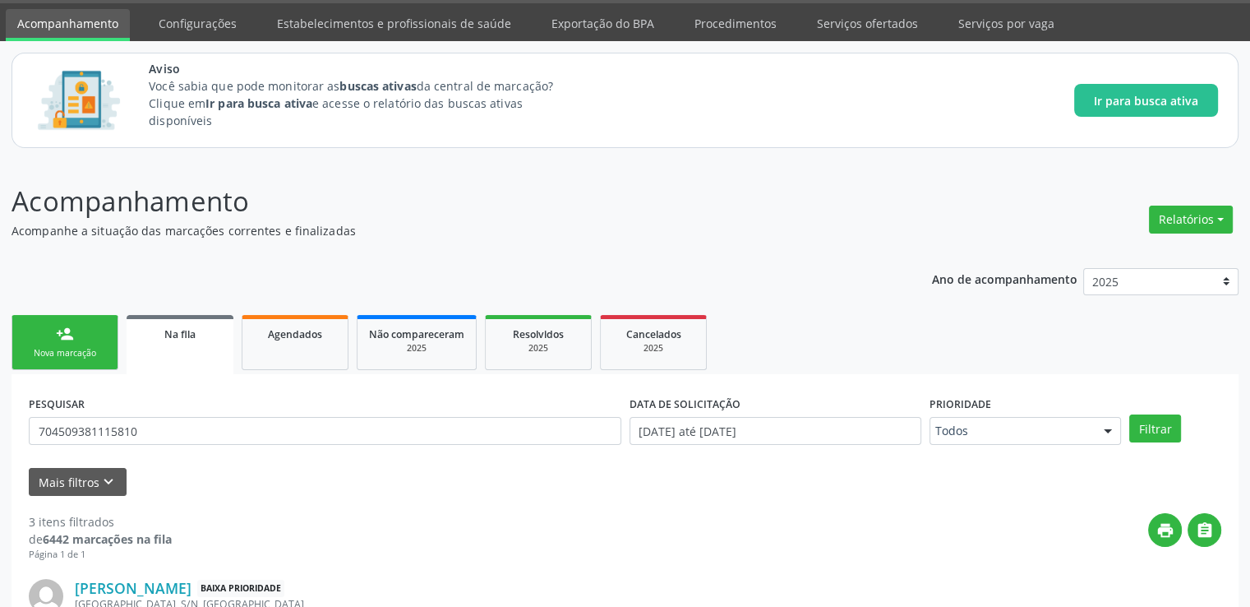
scroll to position [0, 0]
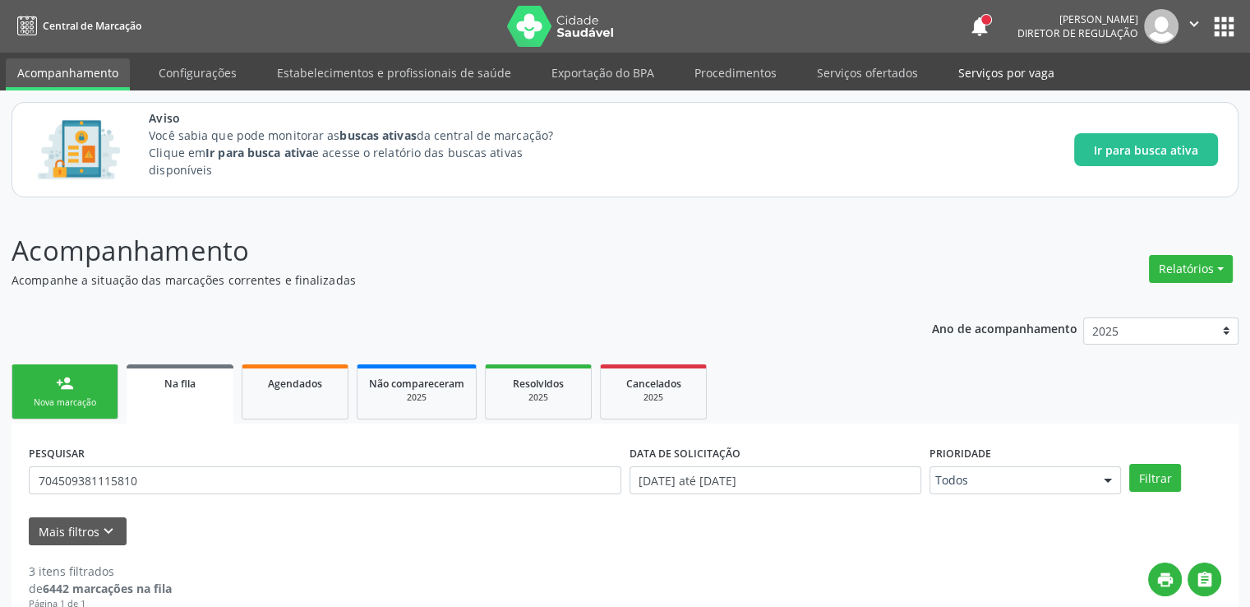
click at [956, 63] on link "Serviços por vaga" at bounding box center [1006, 72] width 119 height 29
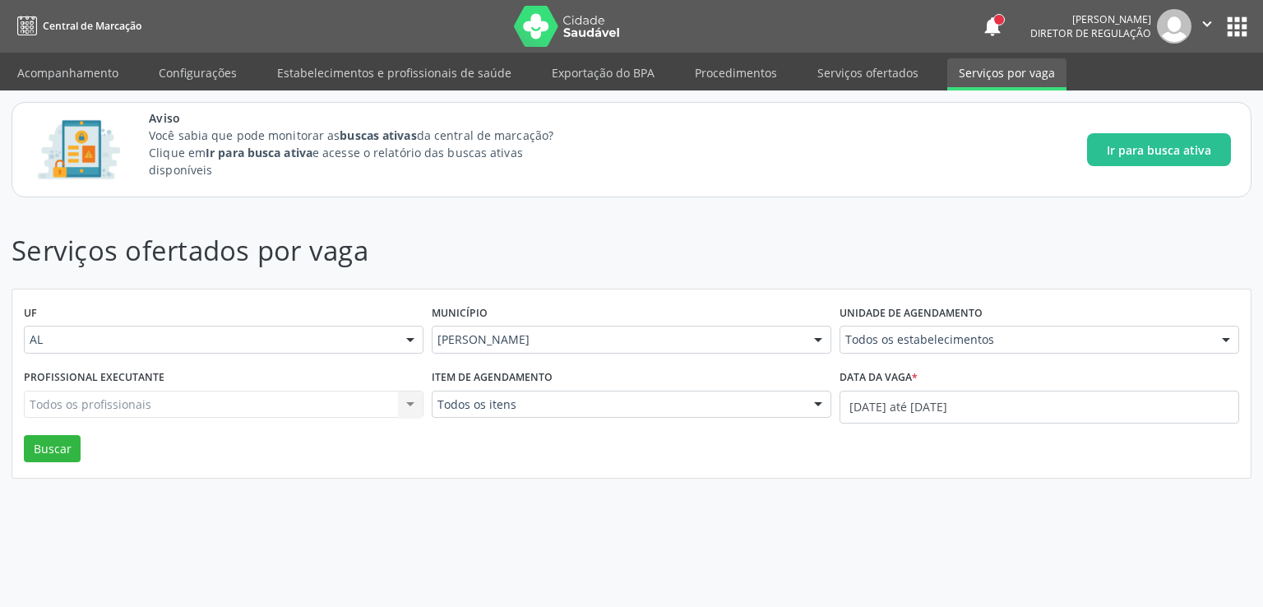
click at [122, 403] on div "Todos os profissionais Todos os profissionais Nenhum resultado encontrado para:…" at bounding box center [224, 404] width 400 height 28
click at [89, 406] on div "Todos os profissionais Todos os profissionais Nenhum resultado encontrado para:…" at bounding box center [224, 404] width 400 height 28
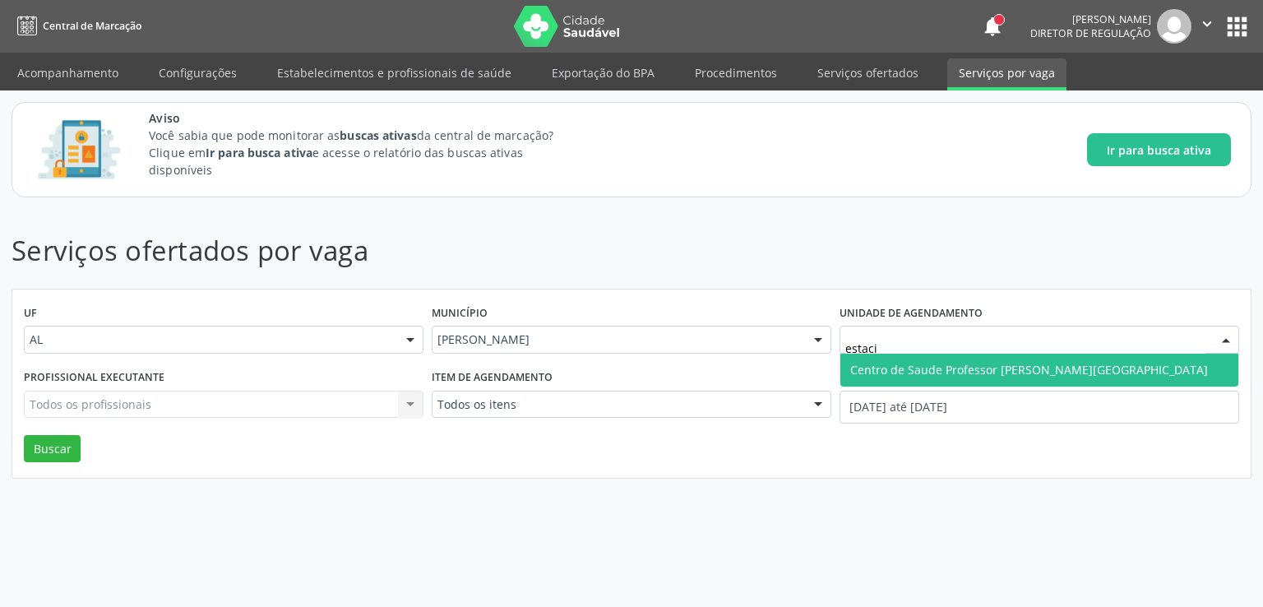
type input "estacio"
click at [973, 360] on span "Centro de Saude Professor [PERSON_NAME][GEOGRAPHIC_DATA]" at bounding box center [1039, 370] width 398 height 33
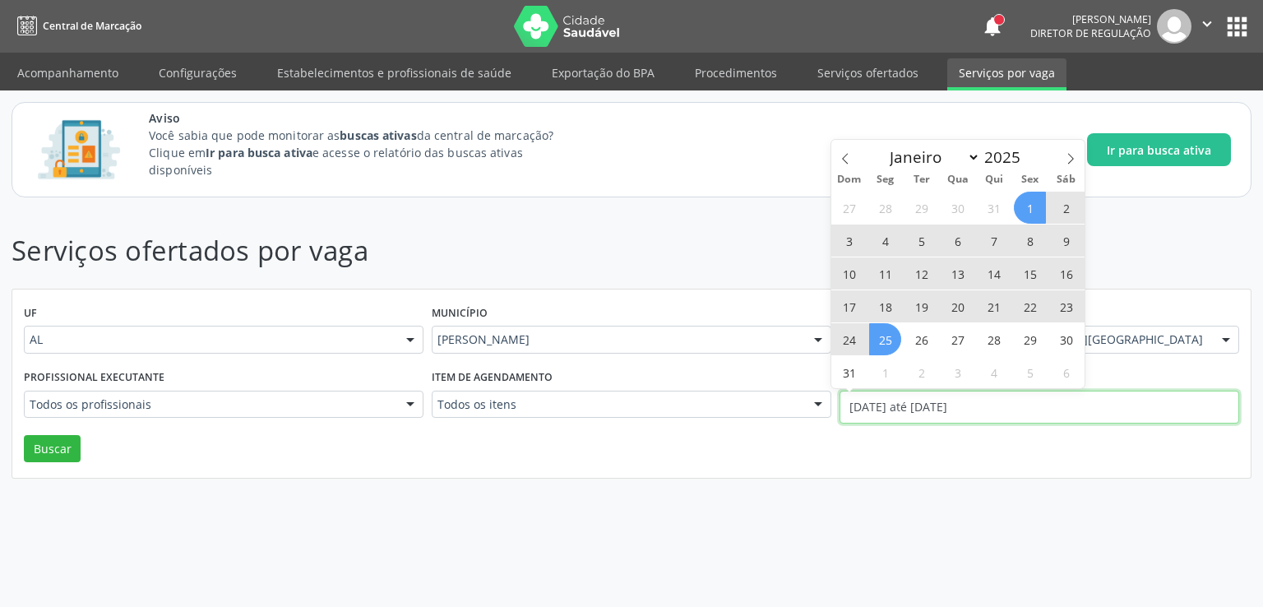
click at [953, 403] on input "[DATE] até [DATE]" at bounding box center [1039, 406] width 400 height 33
click at [1065, 159] on icon at bounding box center [1071, 159] width 12 height 12
select select "8"
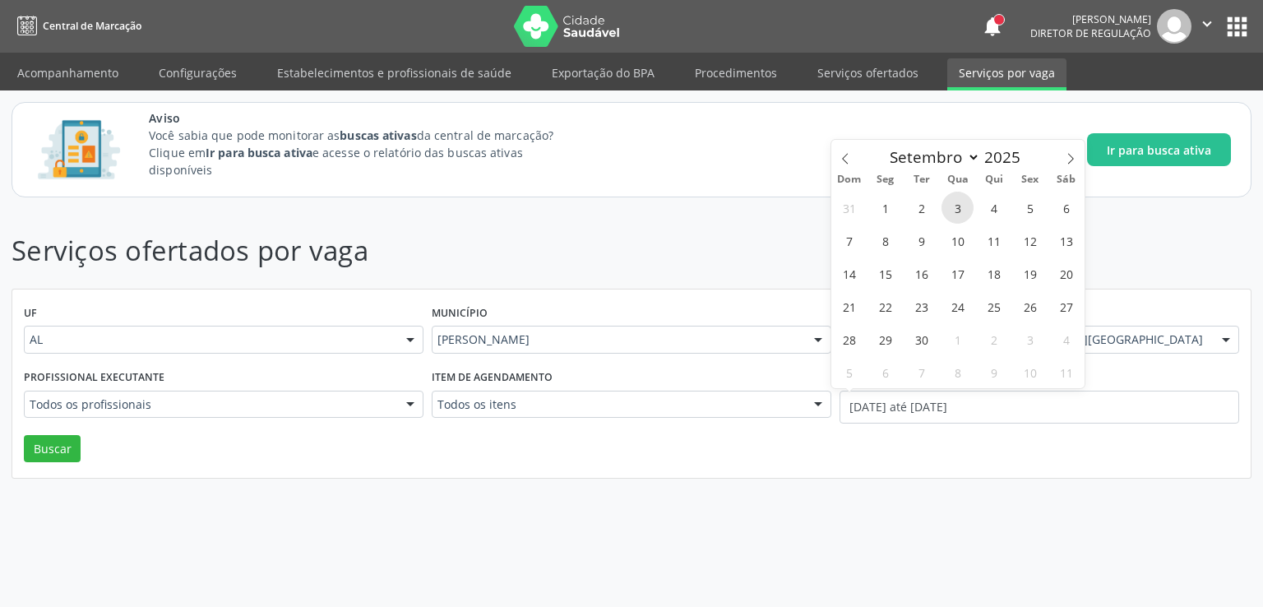
click at [959, 208] on span "3" at bounding box center [957, 208] width 32 height 32
type input "03/09/2025"
click at [959, 208] on span "3" at bounding box center [957, 208] width 32 height 32
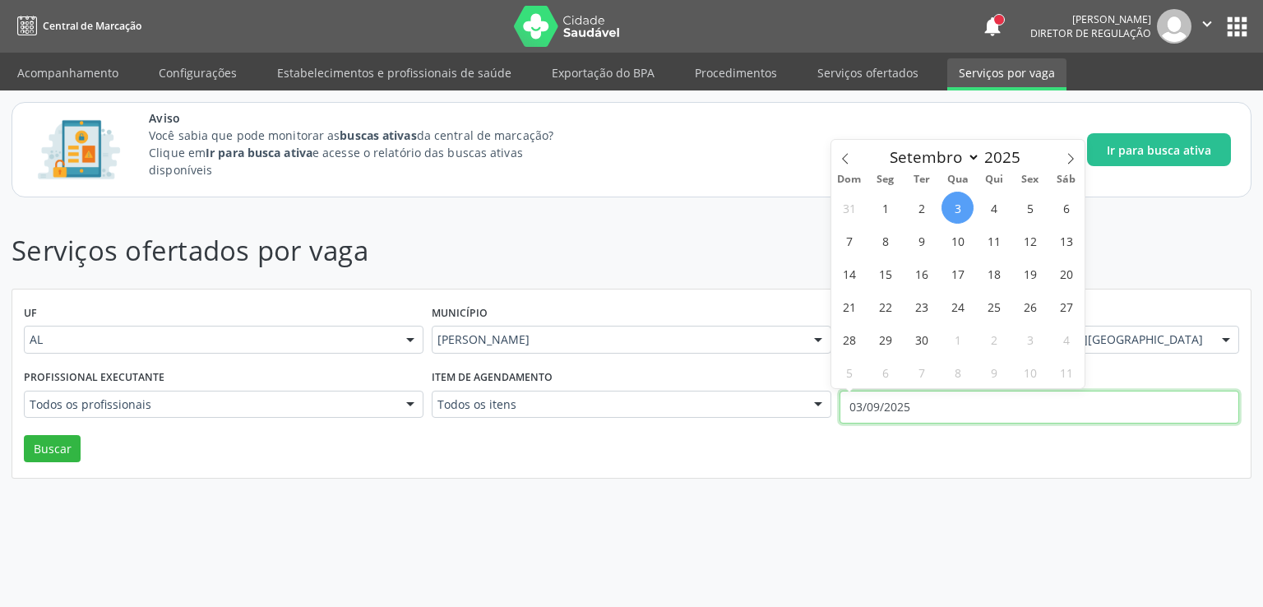
click at [899, 401] on input "03/09/2025" at bounding box center [1039, 406] width 400 height 33
click at [889, 212] on span "1" at bounding box center [885, 208] width 32 height 32
type input "01/09/2025"
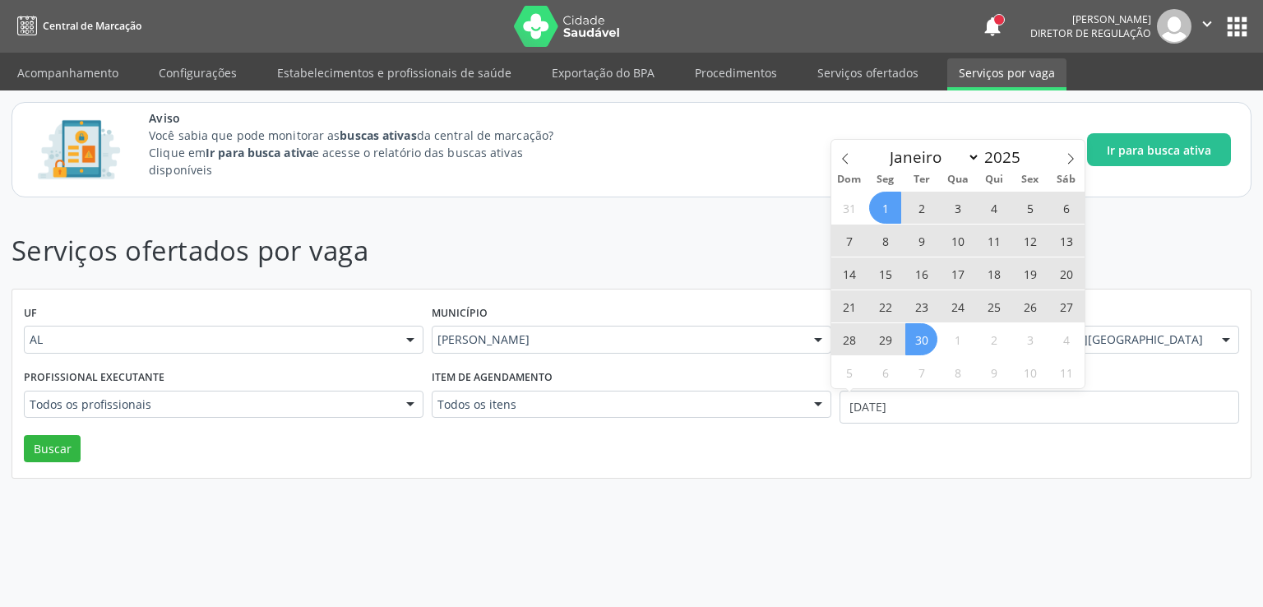
click at [923, 340] on span "30" at bounding box center [921, 339] width 32 height 32
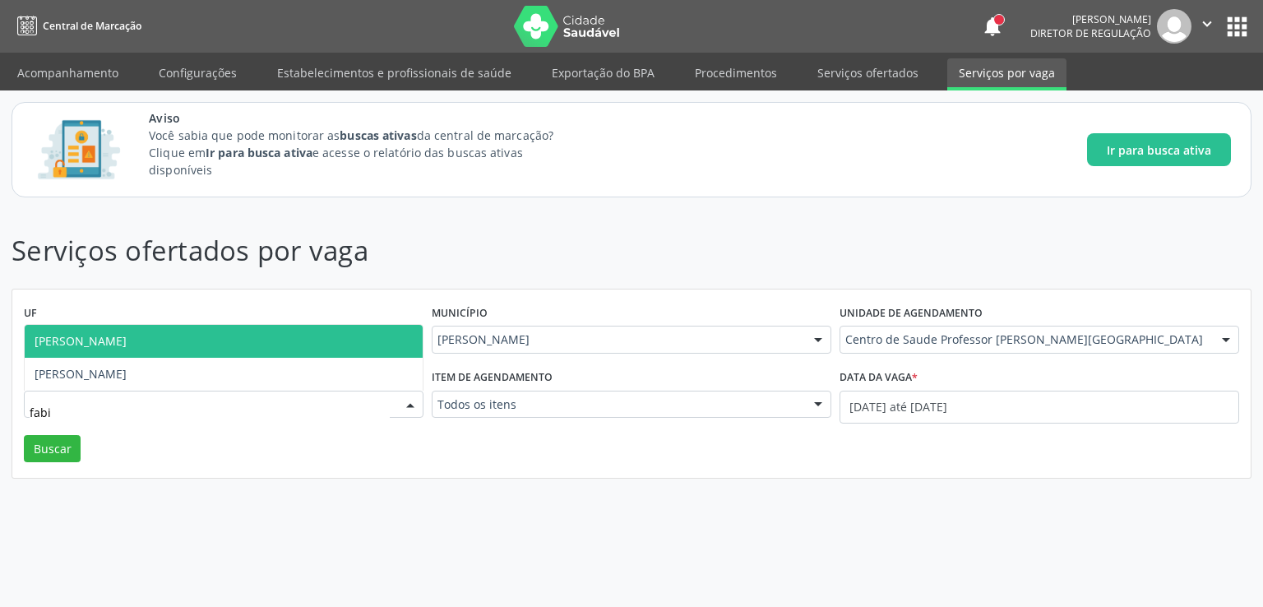
type input "fabio"
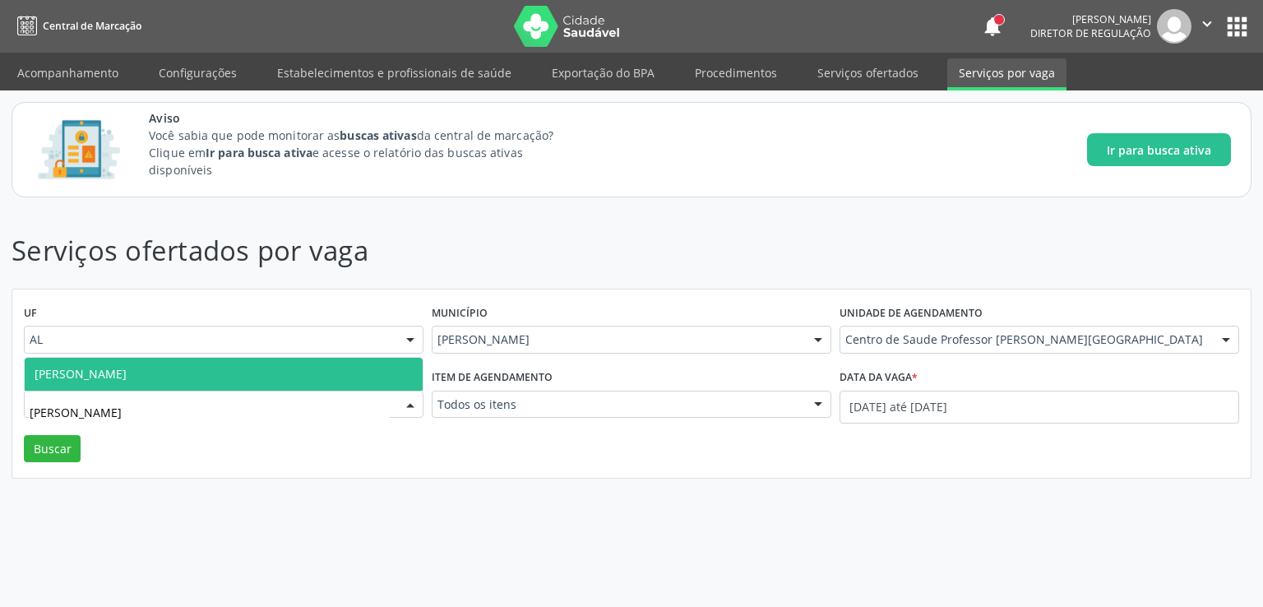
click at [127, 367] on span "[PERSON_NAME]" at bounding box center [81, 374] width 92 height 16
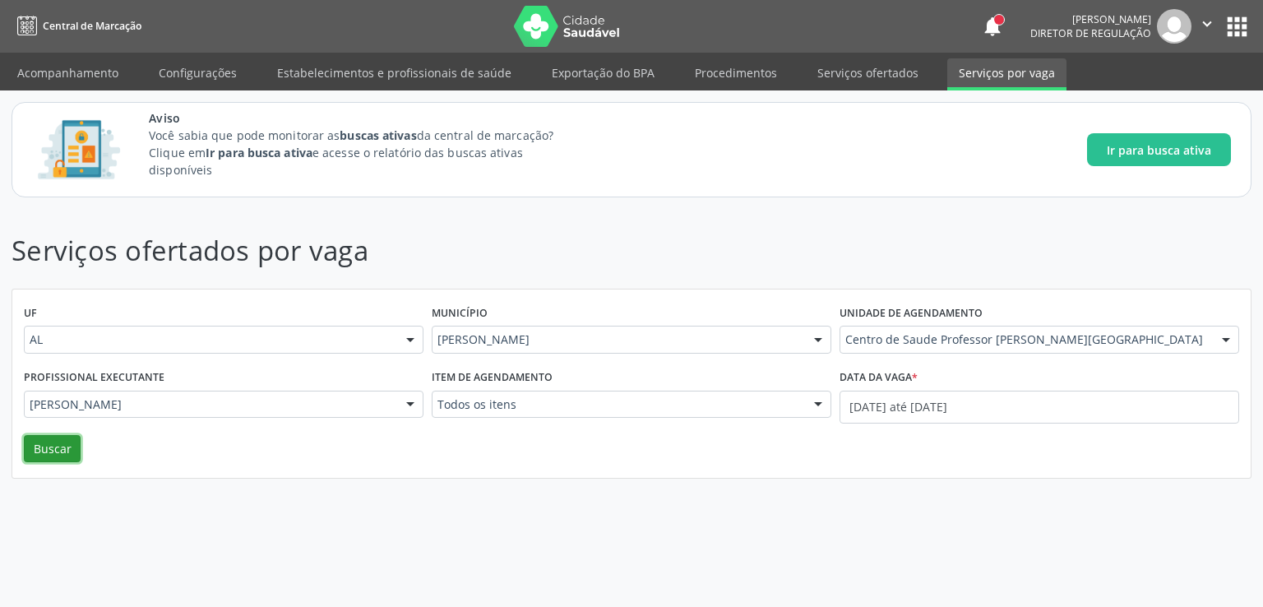
click at [43, 453] on button "Buscar" at bounding box center [52, 449] width 57 height 28
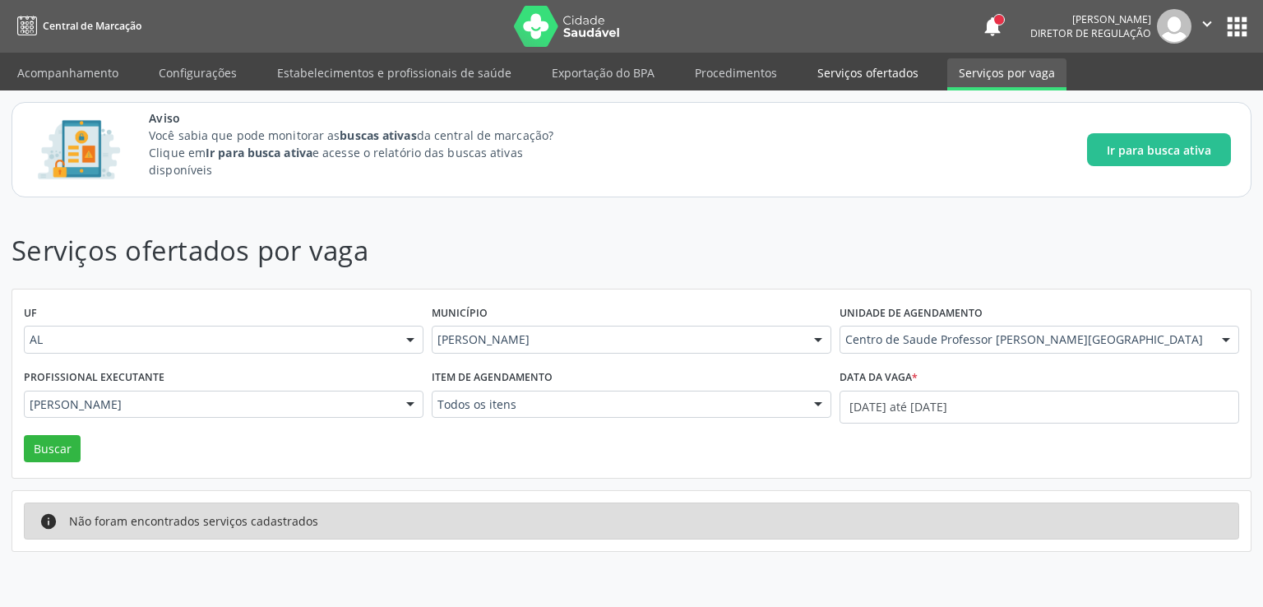
click at [845, 65] on link "Serviços ofertados" at bounding box center [868, 72] width 124 height 29
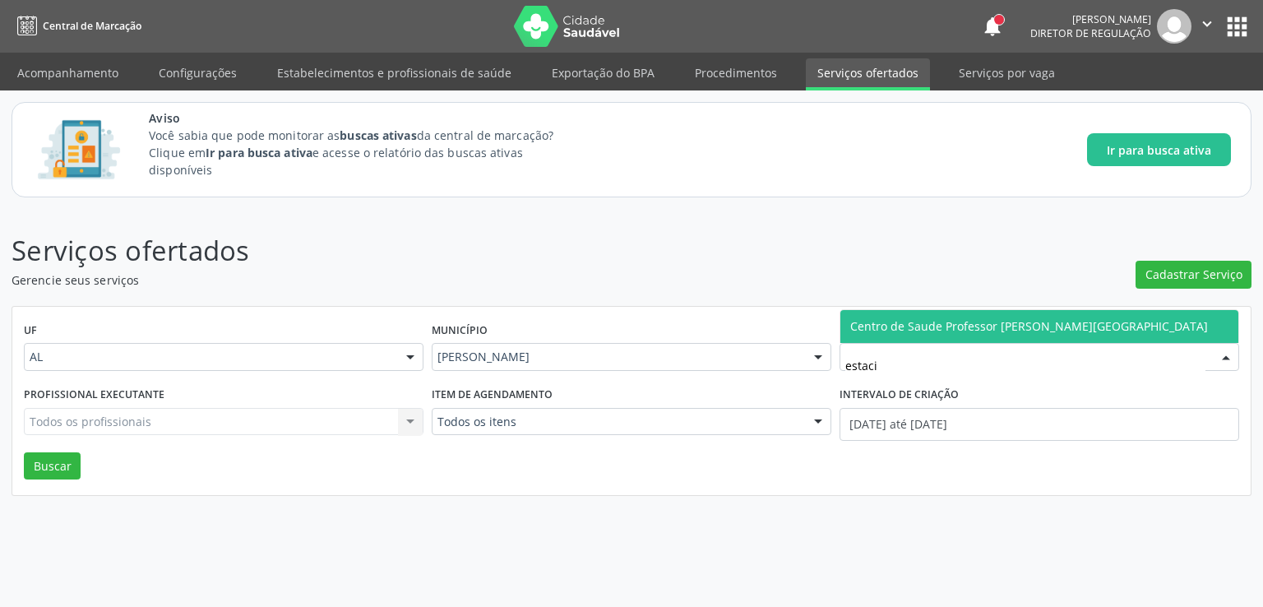
type input "estacio"
click at [965, 326] on span "Centro de Saude Professor [PERSON_NAME][GEOGRAPHIC_DATA]" at bounding box center [1029, 326] width 358 height 16
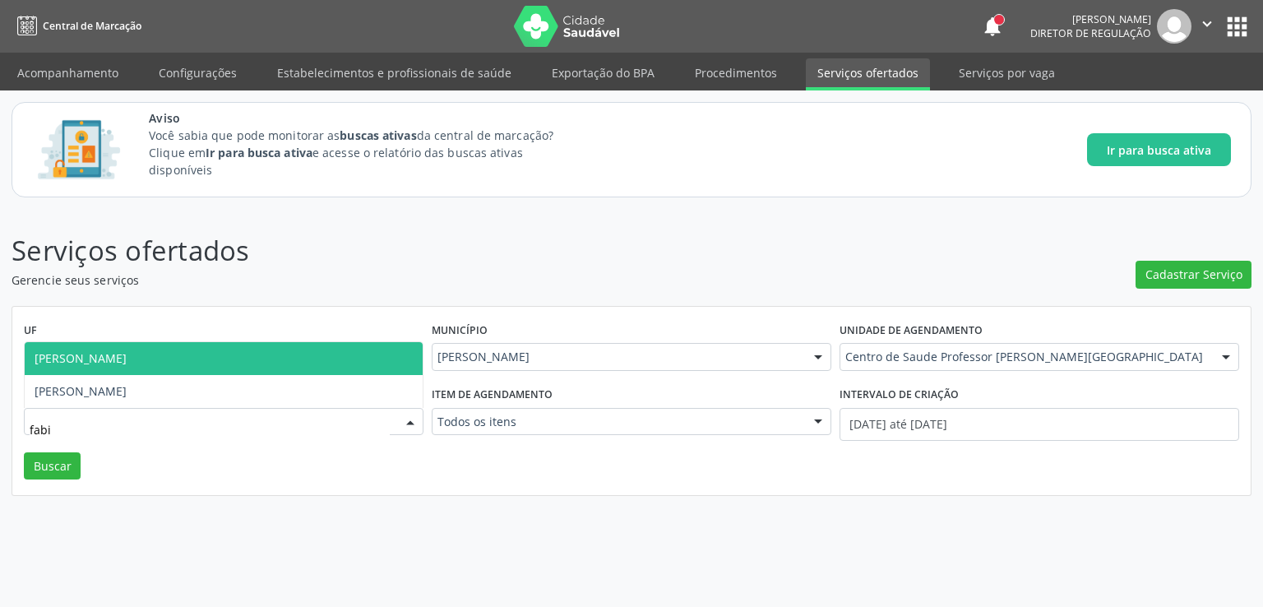
type input "fabio"
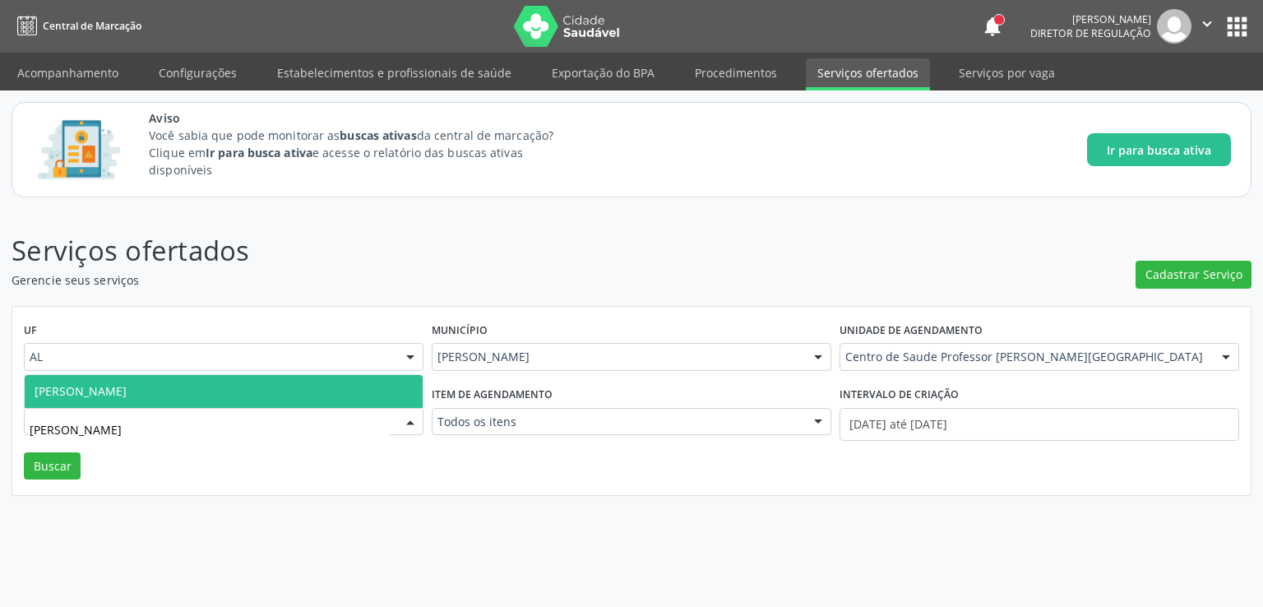
click at [127, 395] on span "[PERSON_NAME]" at bounding box center [81, 391] width 92 height 16
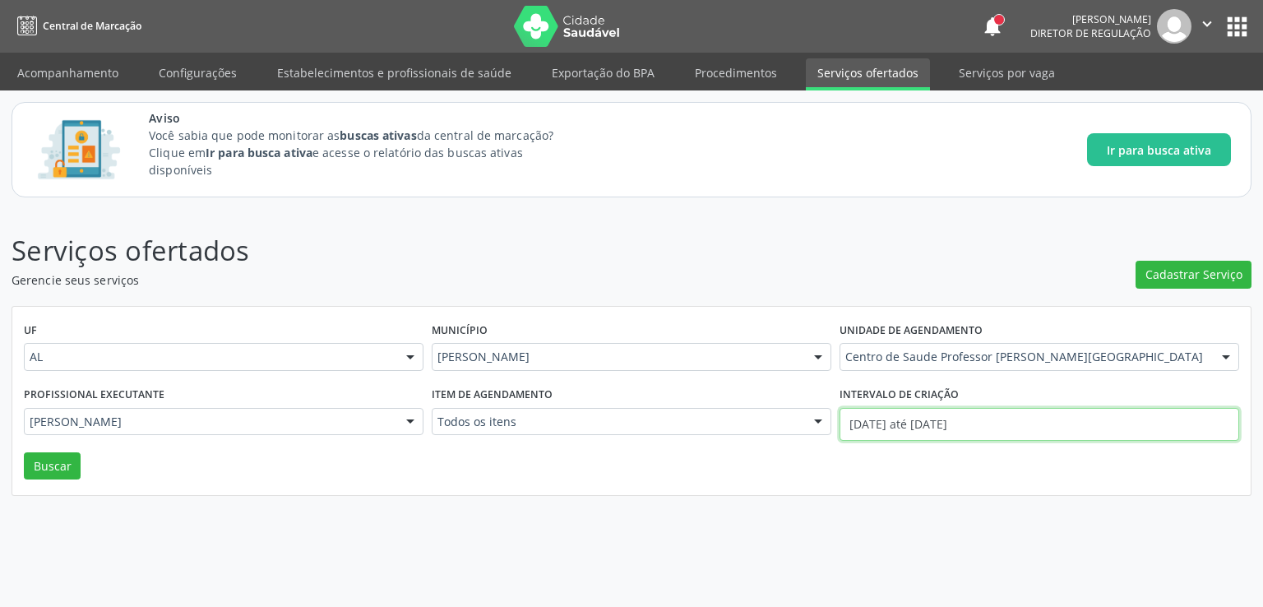
click at [879, 425] on input "[DATE] até [DATE]" at bounding box center [1039, 424] width 400 height 33
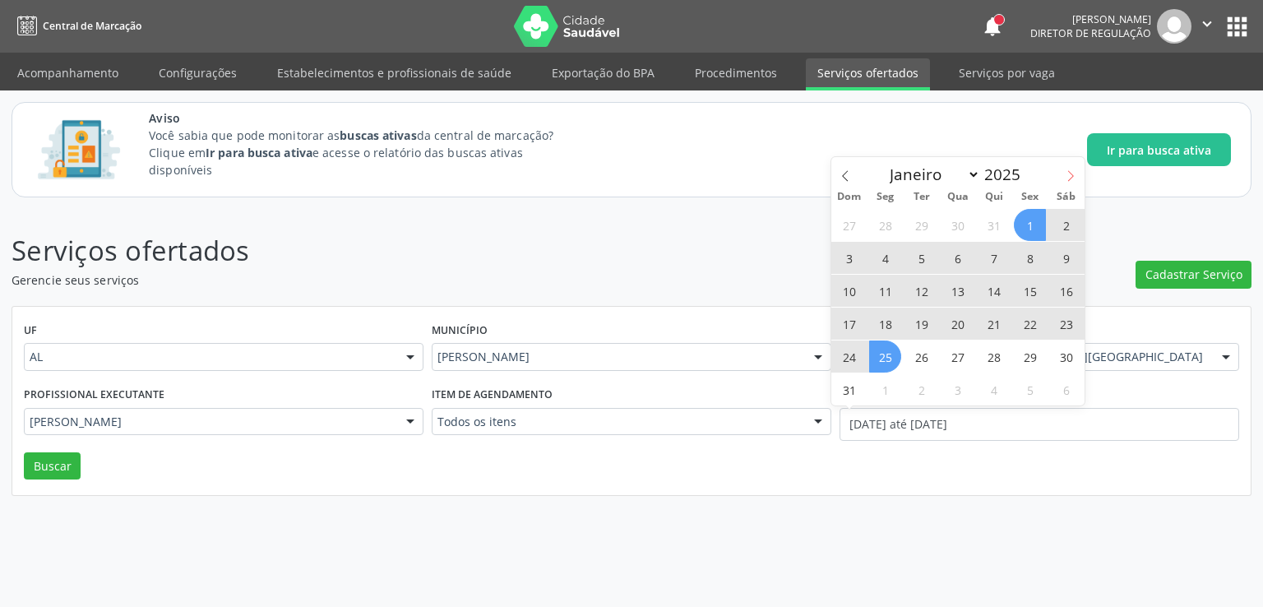
click at [1069, 182] on icon at bounding box center [1071, 176] width 12 height 12
select select "8"
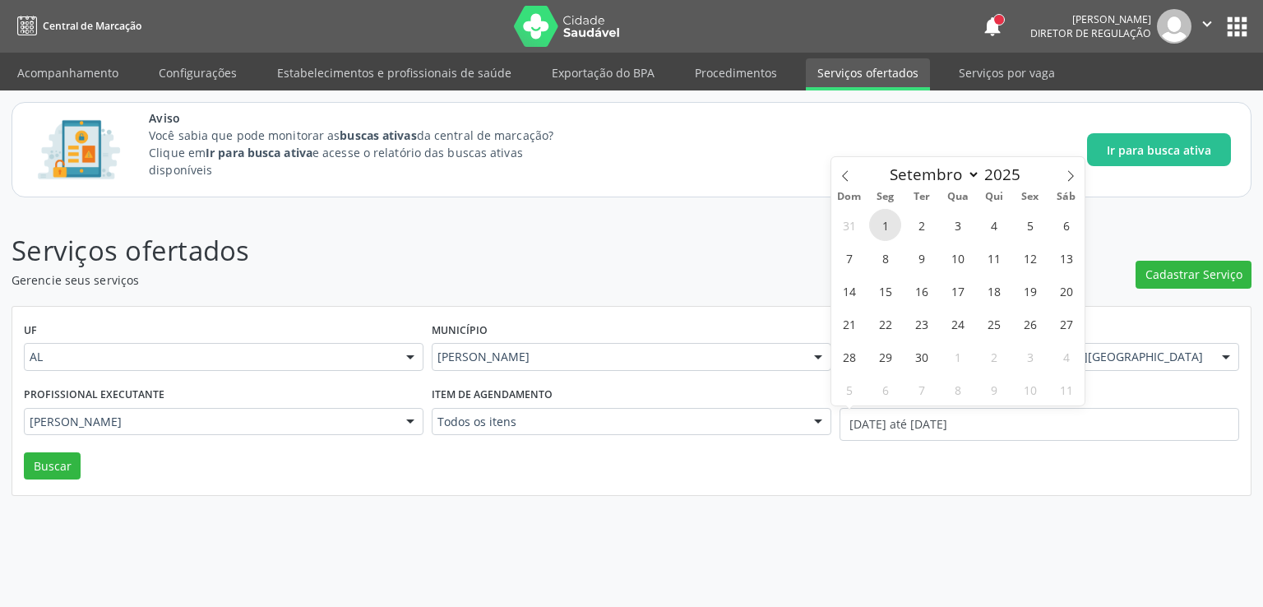
click at [880, 228] on span "1" at bounding box center [885, 225] width 32 height 32
type input "01/09/2025"
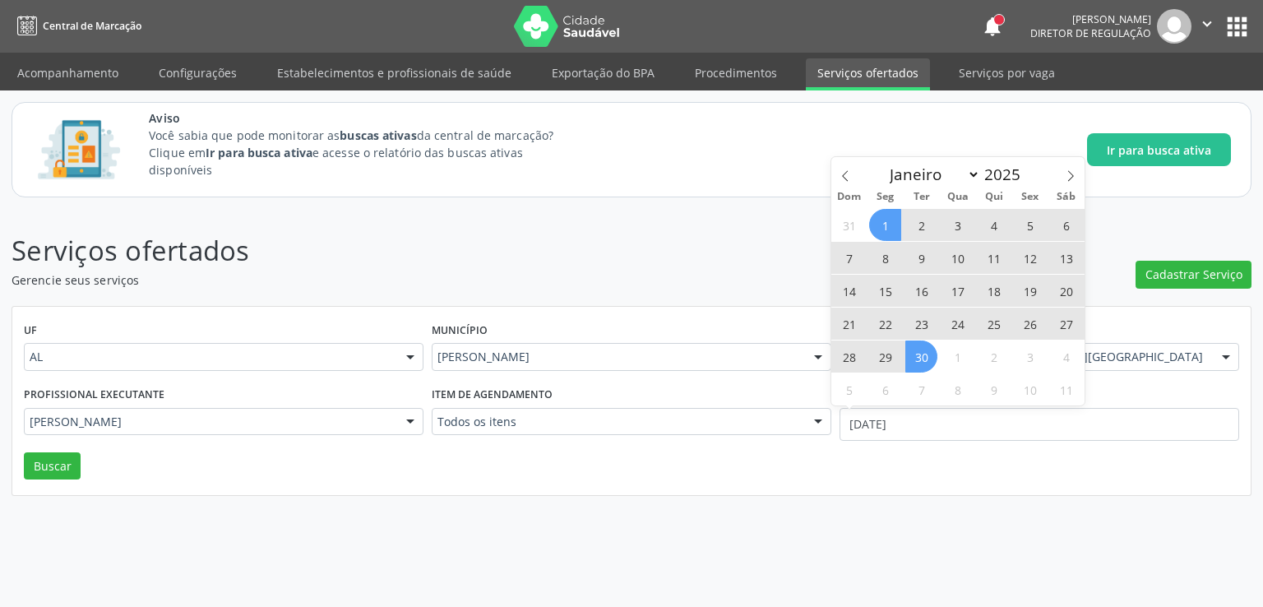
click at [924, 366] on span "30" at bounding box center [921, 356] width 32 height 32
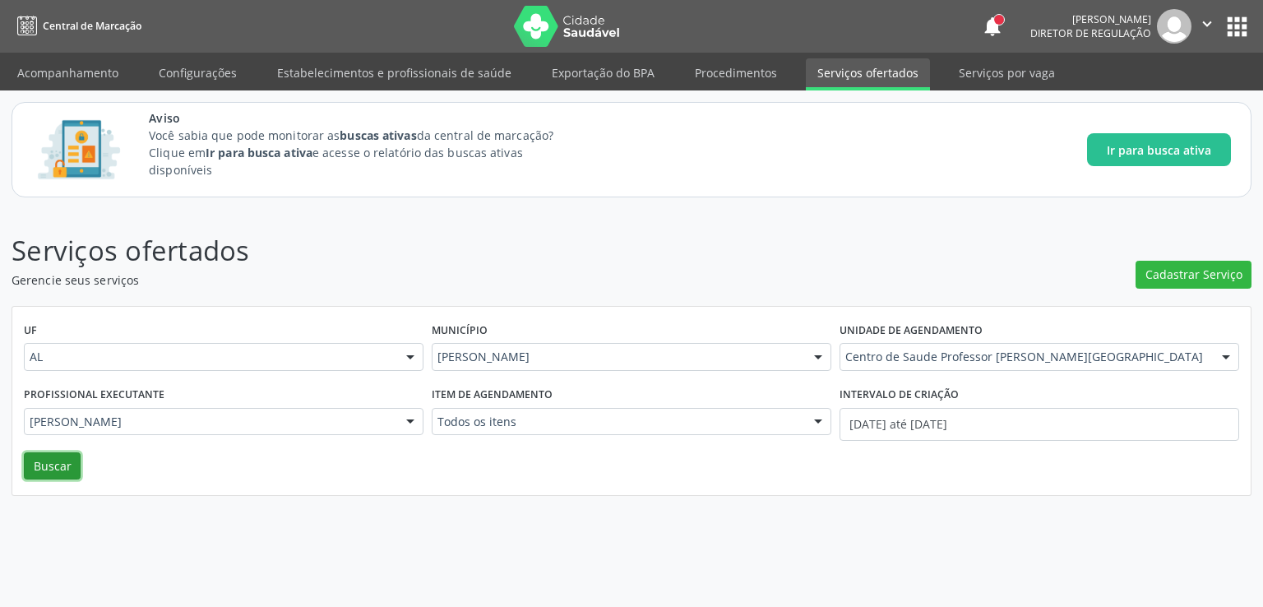
click at [59, 468] on button "Buscar" at bounding box center [52, 466] width 57 height 28
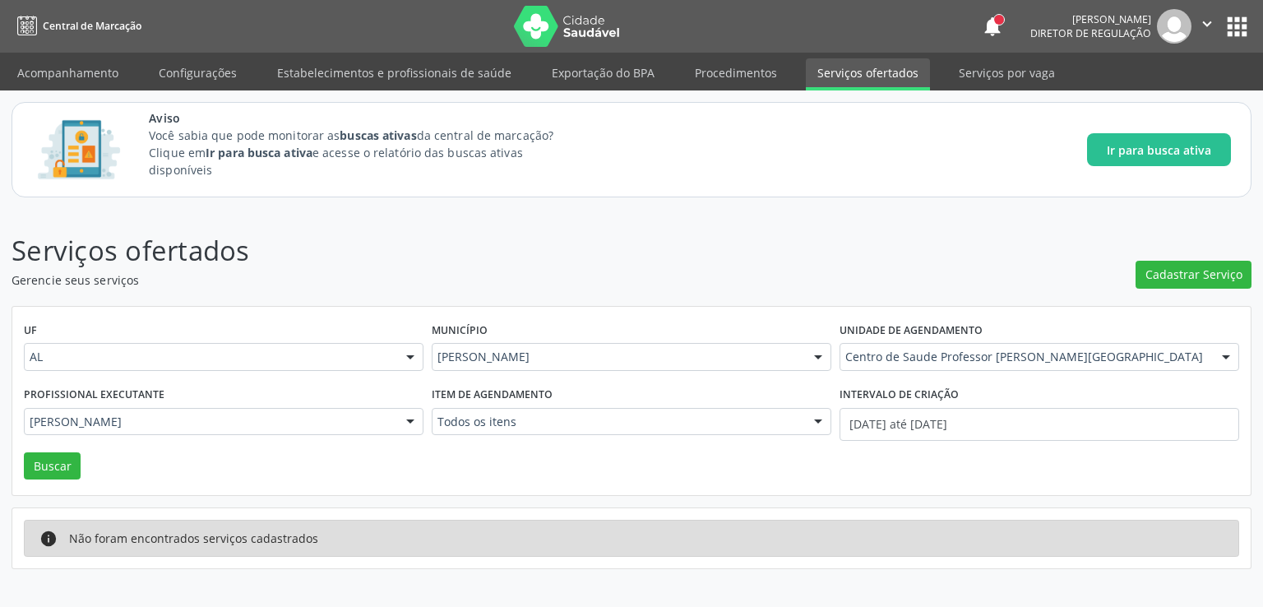
click at [98, 63] on link "Acompanhamento" at bounding box center [68, 72] width 124 height 29
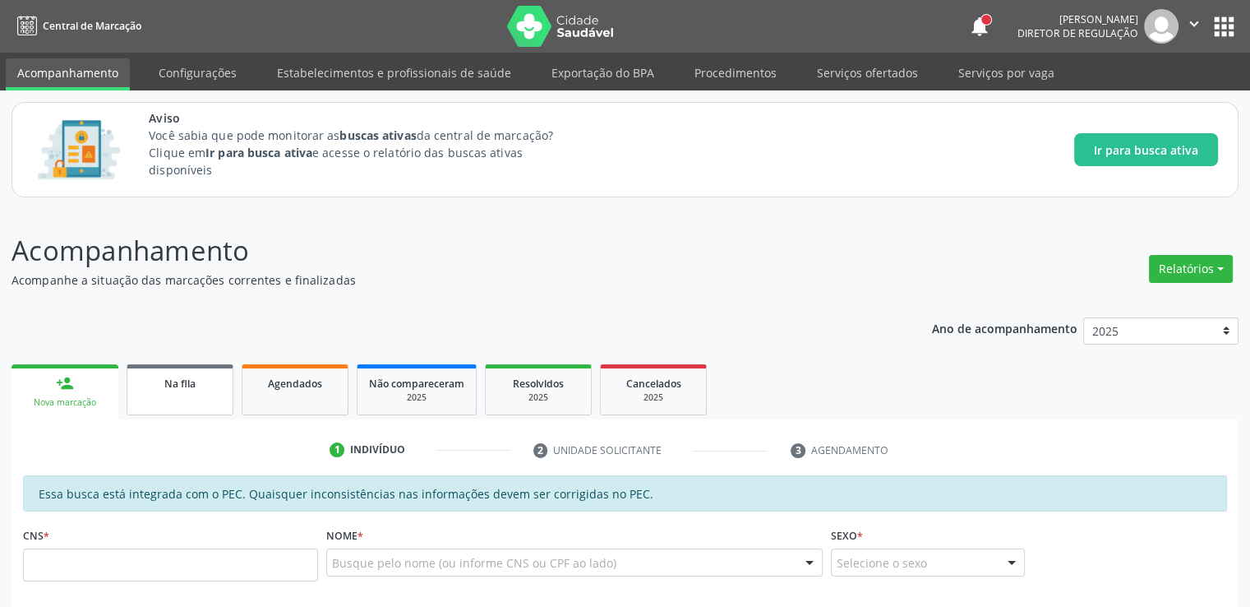
click at [162, 383] on div "Na fila" at bounding box center [180, 382] width 82 height 17
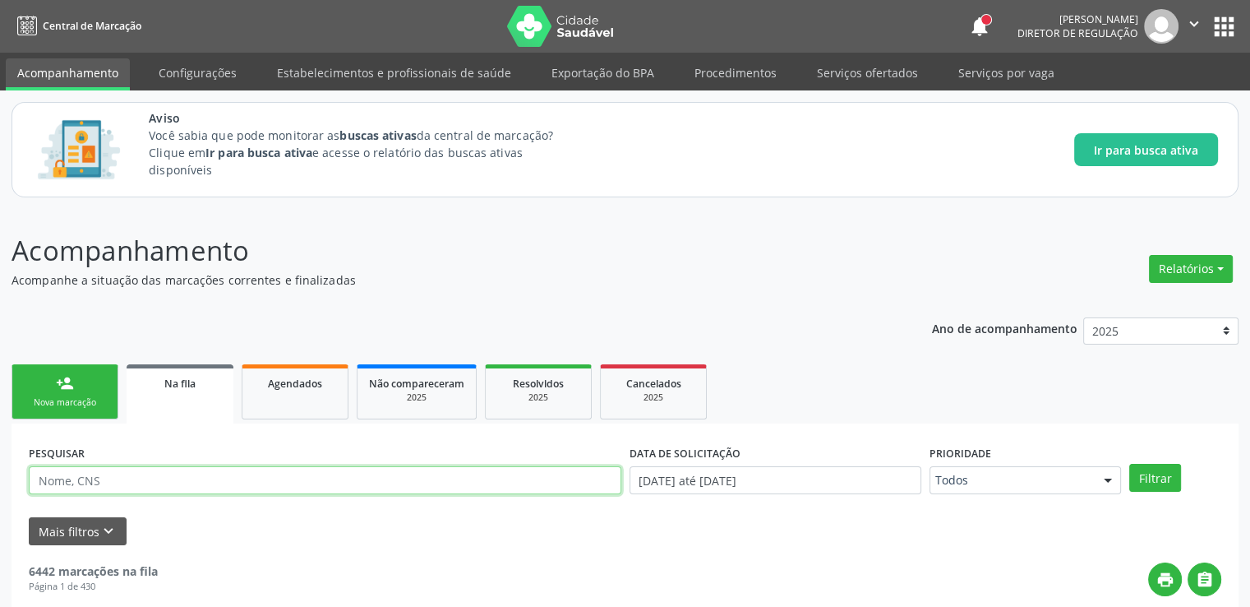
click at [121, 478] on input "text" at bounding box center [325, 480] width 593 height 28
type input "704509381115810,"
click at [1130, 464] on button "Filtrar" at bounding box center [1156, 478] width 52 height 28
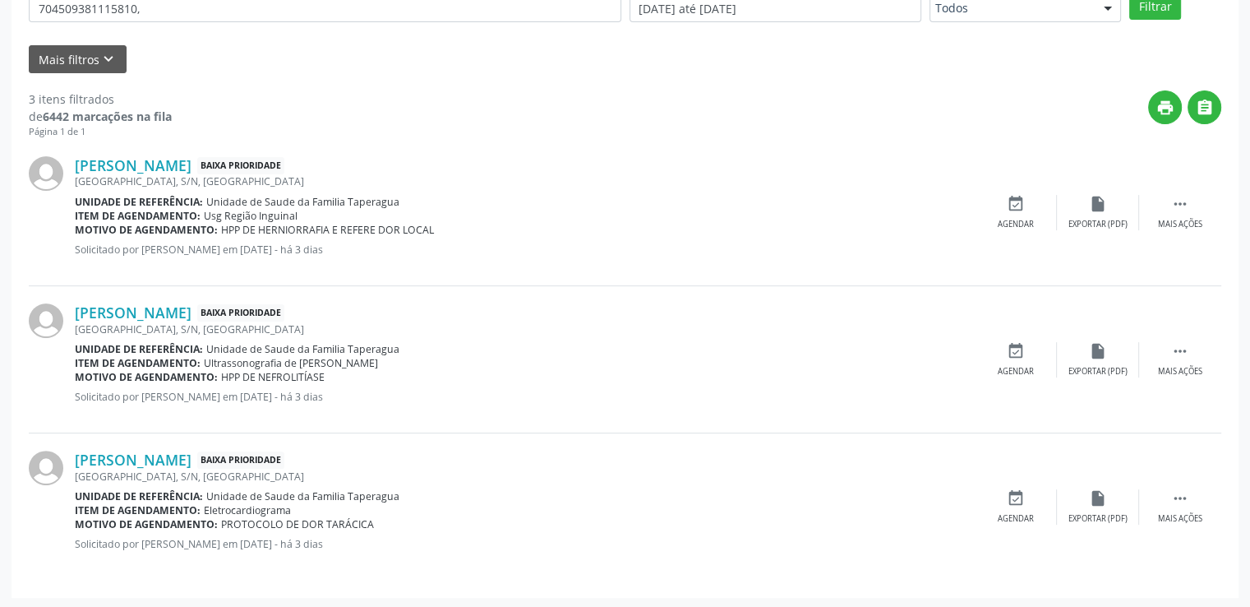
scroll to position [473, 0]
click at [1009, 201] on icon "event_available" at bounding box center [1016, 203] width 18 height 18
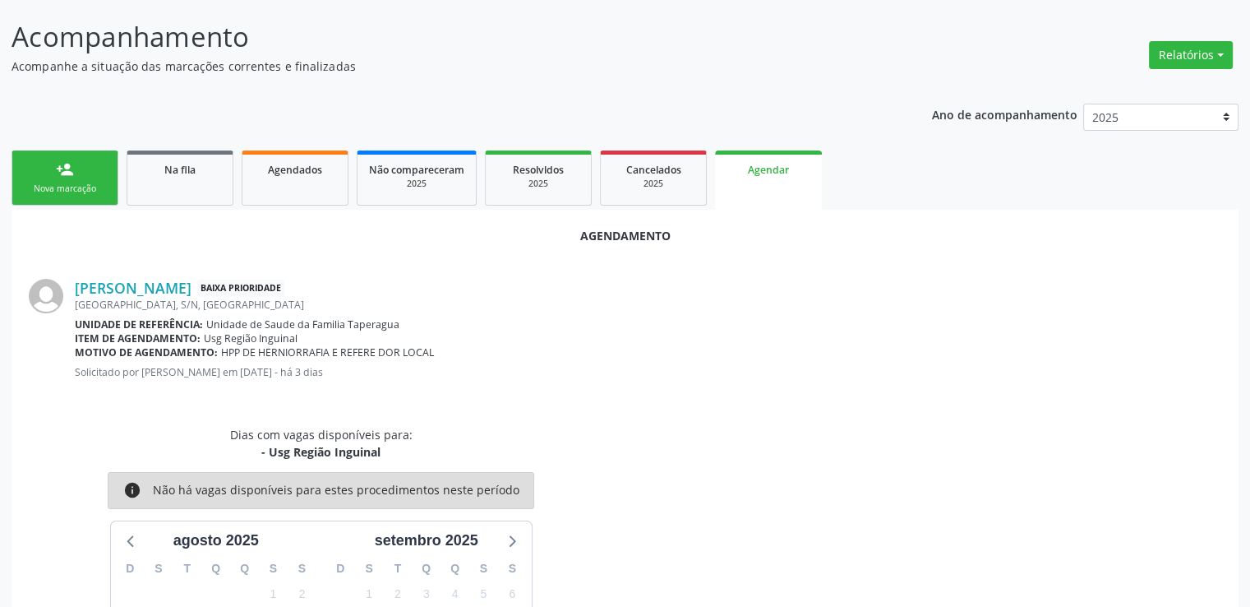
scroll to position [0, 0]
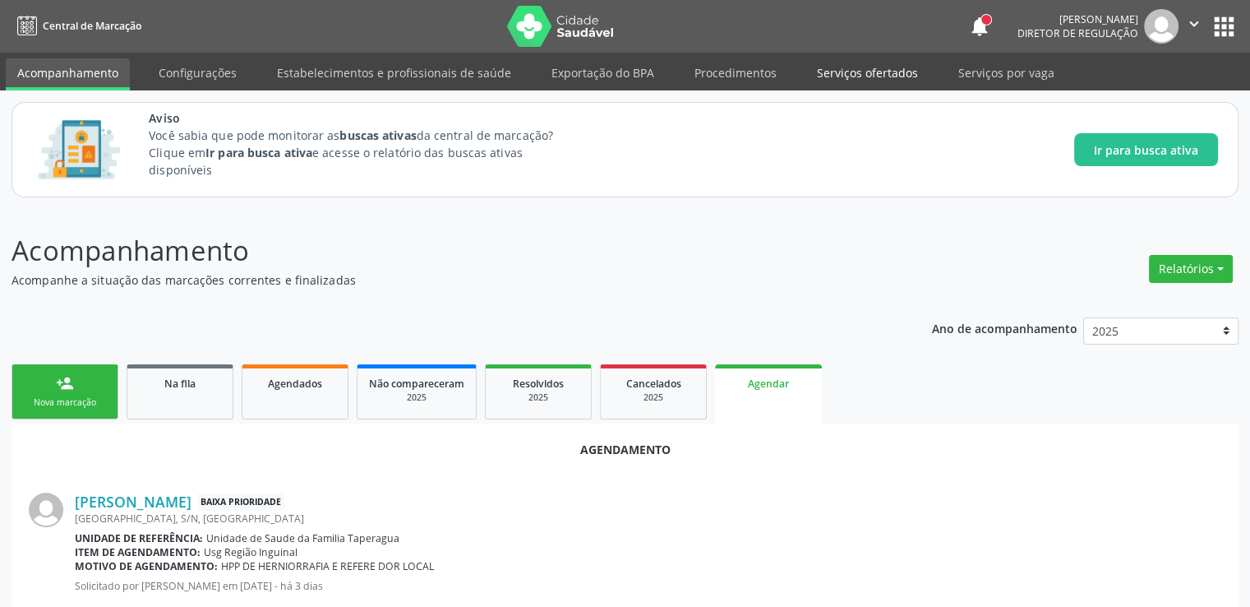
click at [846, 72] on link "Serviços ofertados" at bounding box center [868, 72] width 124 height 29
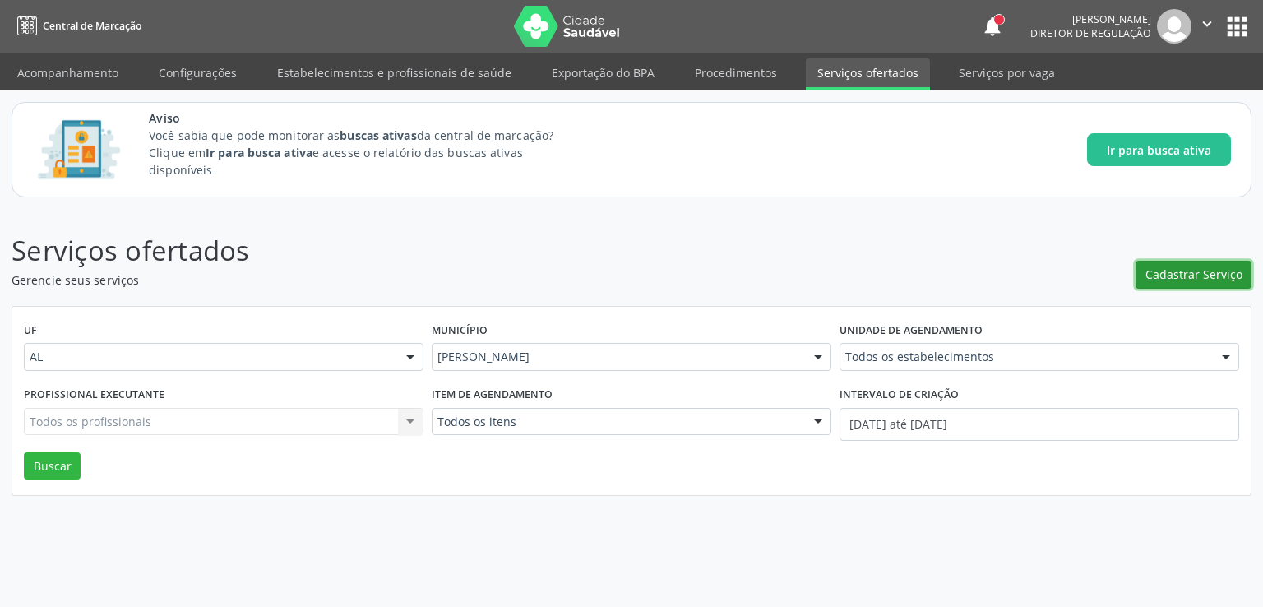
click at [1221, 270] on span "Cadastrar Serviço" at bounding box center [1193, 274] width 97 height 17
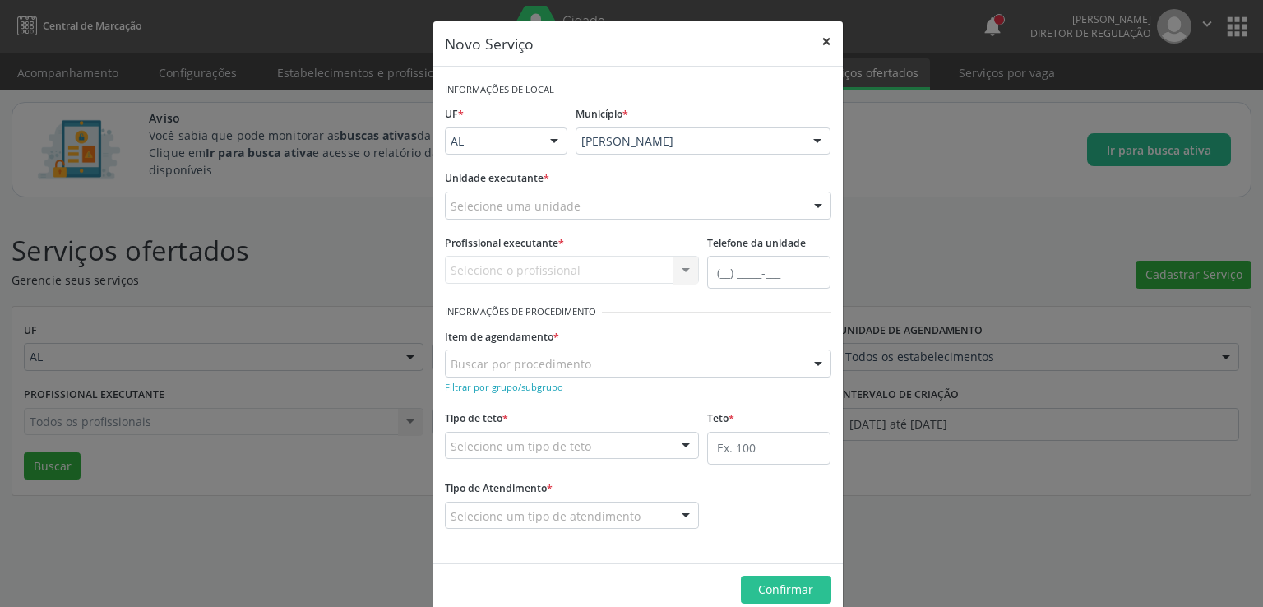
click at [819, 34] on button "×" at bounding box center [826, 41] width 33 height 40
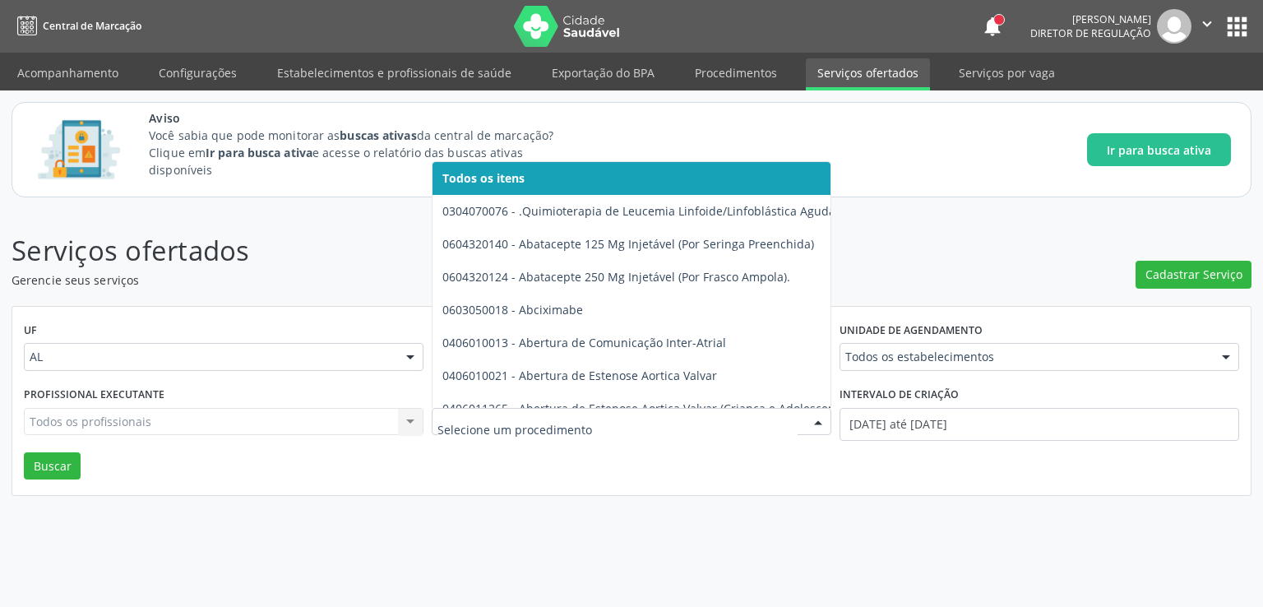
click at [885, 508] on div "Serviços ofertados Gerencie seus serviços Cadastrar Serviço UF AL AL Nenhum res…" at bounding box center [631, 408] width 1263 height 398
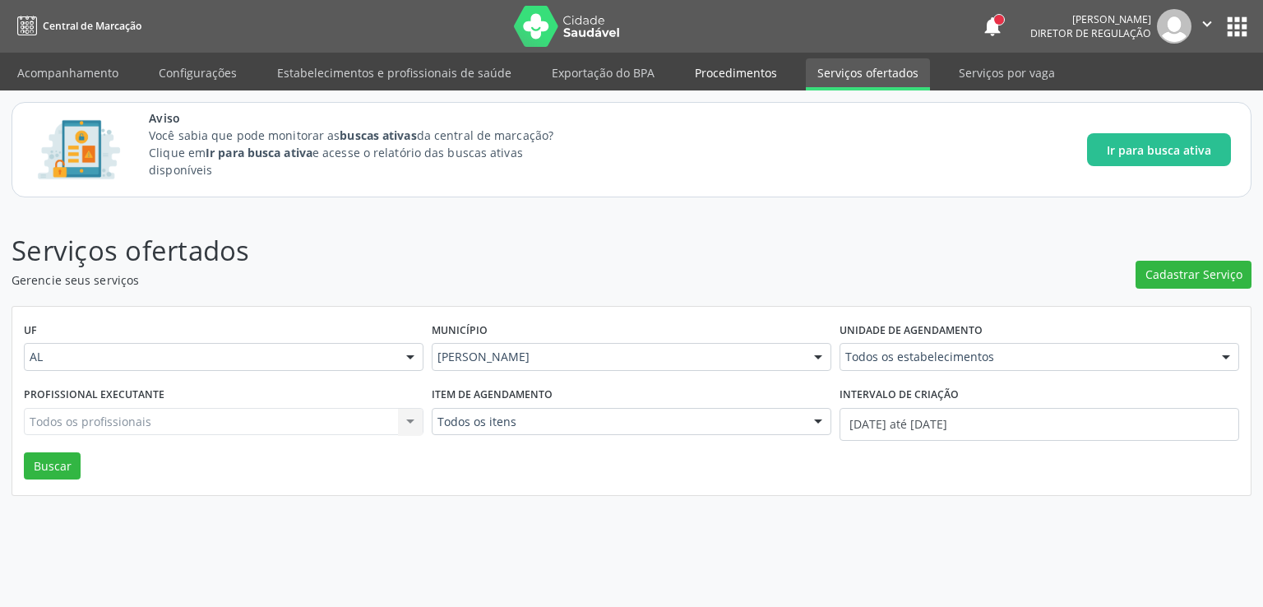
click at [705, 84] on link "Procedimentos" at bounding box center [735, 72] width 105 height 29
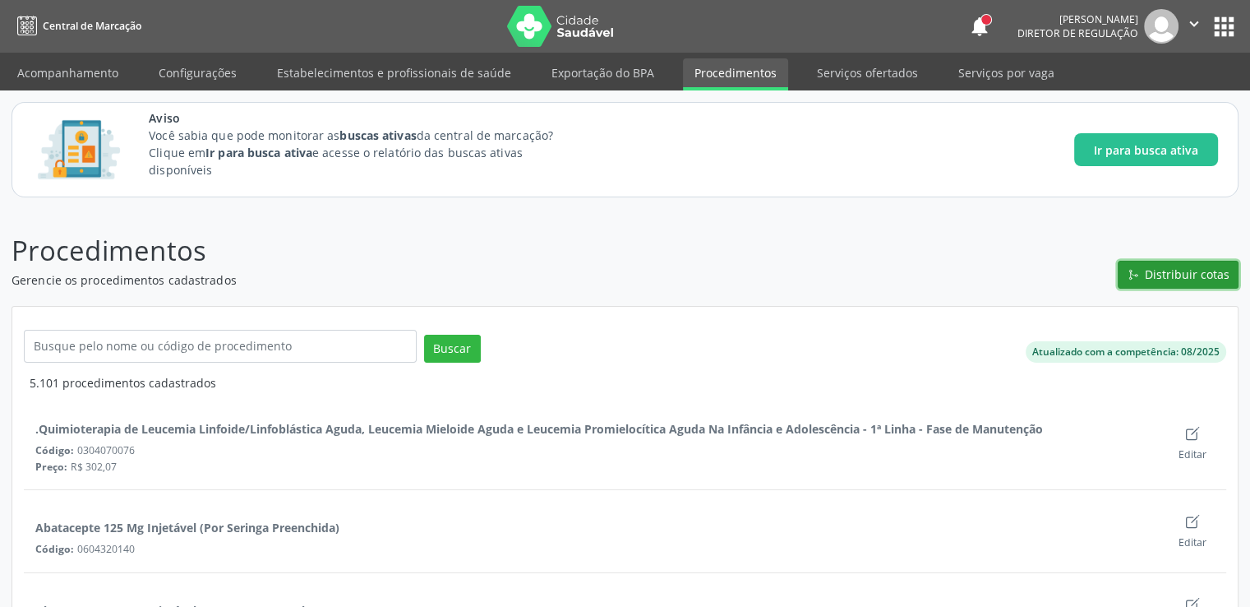
click at [1166, 280] on span "Distribuir cotas" at bounding box center [1187, 274] width 85 height 17
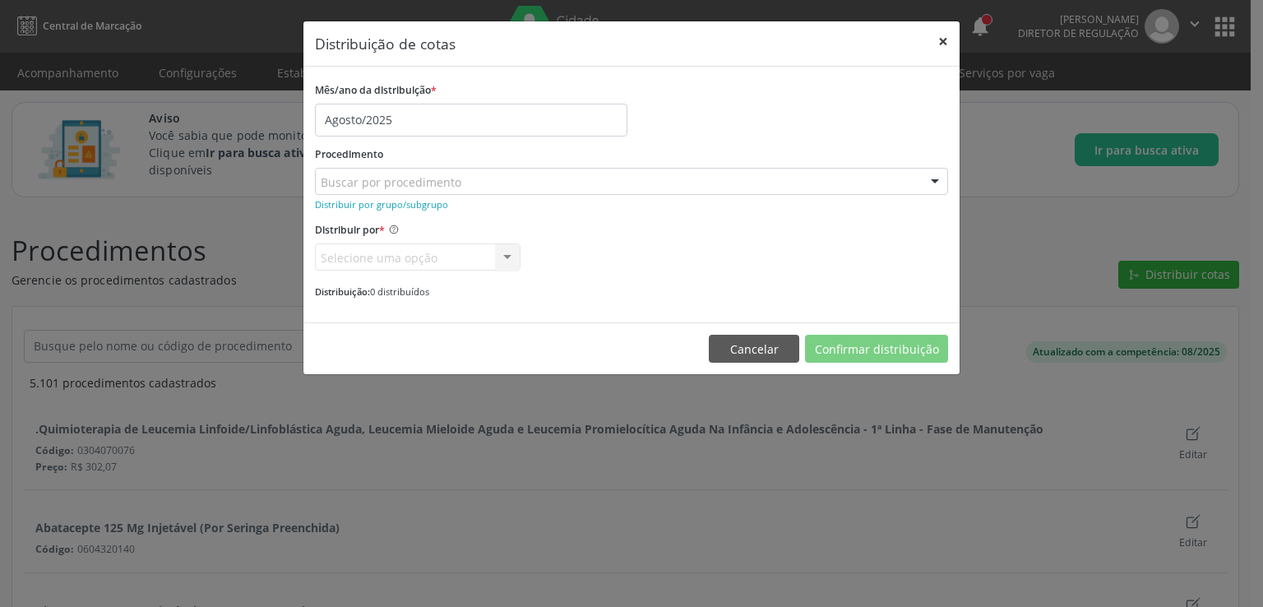
click at [946, 44] on button "×" at bounding box center [943, 41] width 33 height 40
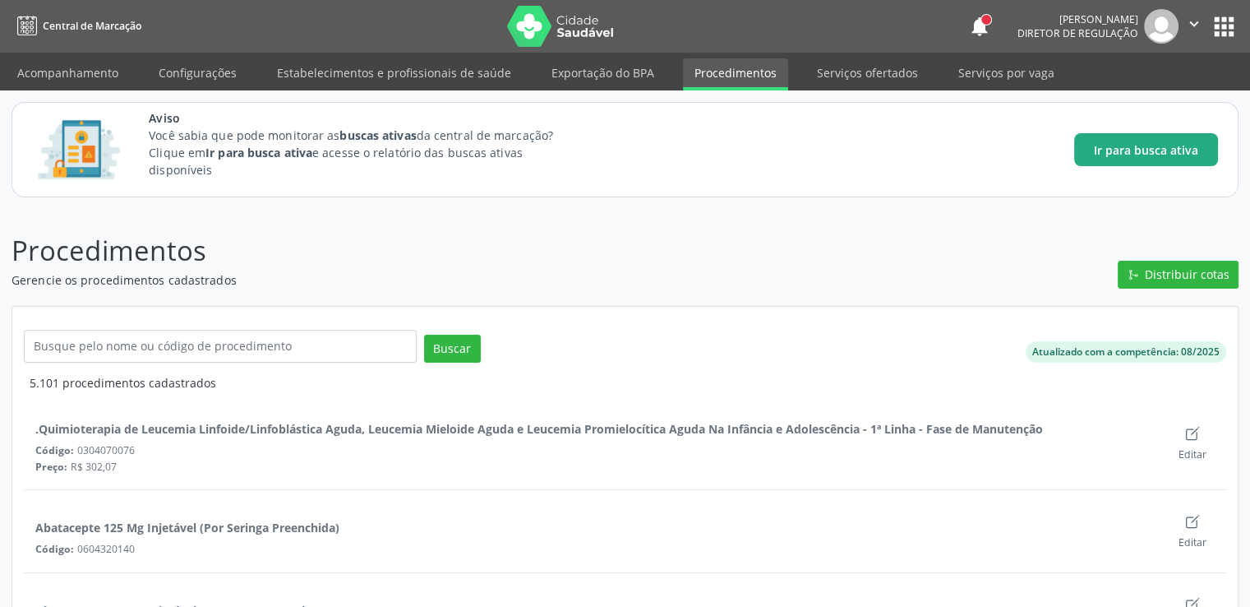
click at [1155, 146] on span "Ir para busca ativa" at bounding box center [1146, 149] width 104 height 17
